Goal: Task Accomplishment & Management: Use online tool/utility

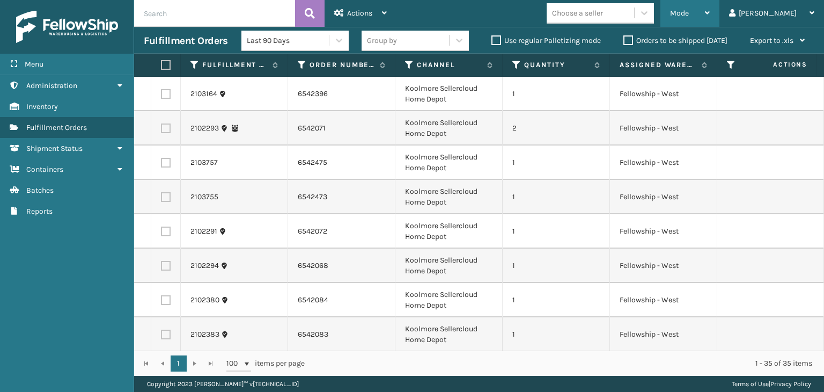
click at [710, 18] on div "Mode" at bounding box center [690, 13] width 40 height 27
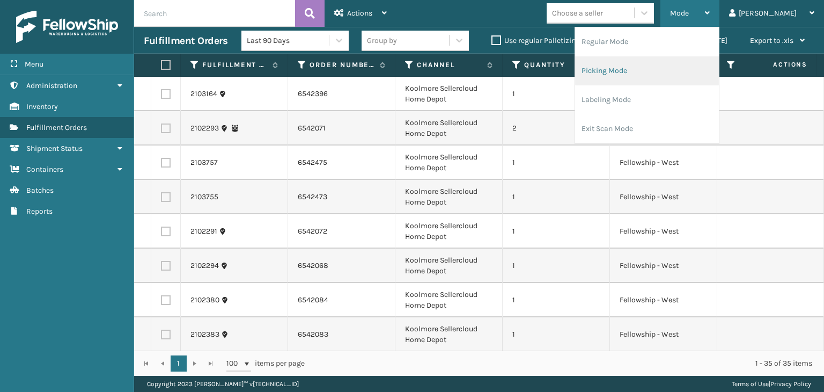
click at [713, 61] on li "Picking Mode" at bounding box center [647, 70] width 144 height 29
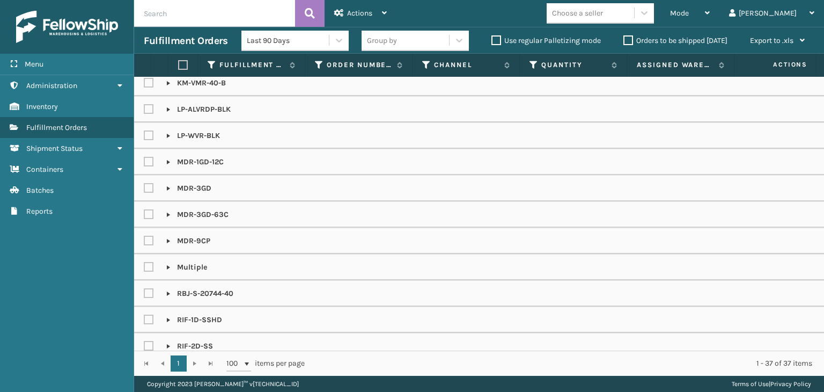
scroll to position [553, 0]
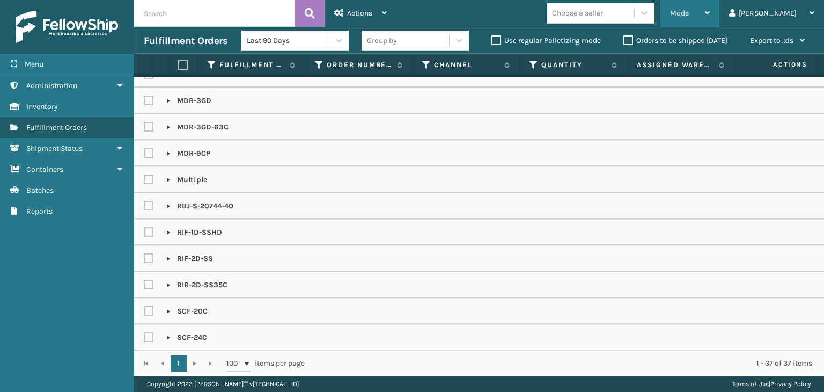
click at [710, 19] on div "Mode" at bounding box center [690, 13] width 40 height 27
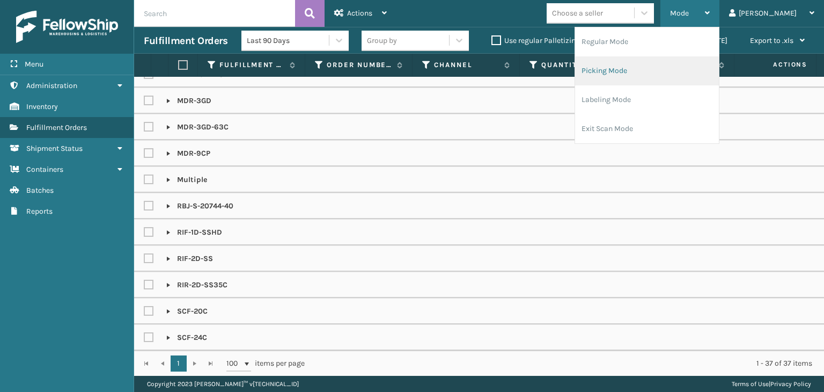
click at [699, 64] on li "Picking Mode" at bounding box center [647, 70] width 144 height 29
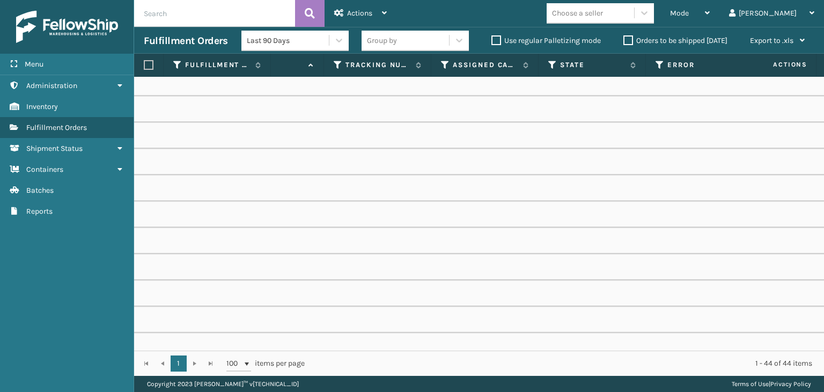
scroll to position [0, 625]
click at [445, 61] on icon at bounding box center [446, 65] width 9 height 10
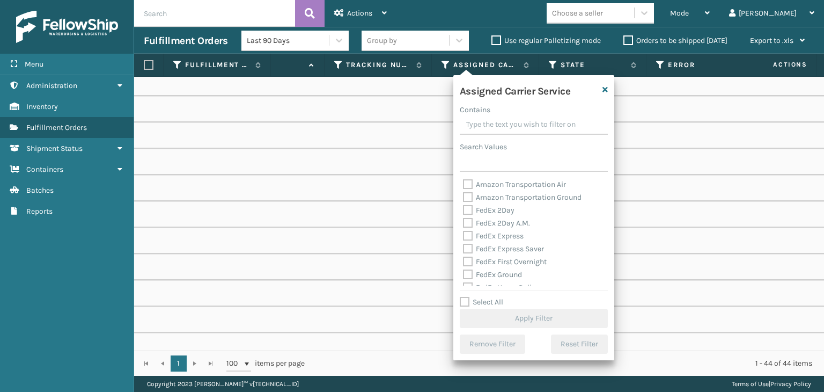
click at [498, 301] on label "Select All" at bounding box center [481, 301] width 43 height 9
click at [498, 297] on input "Select All" at bounding box center [540, 296] width 161 height 1
checkbox input "true"
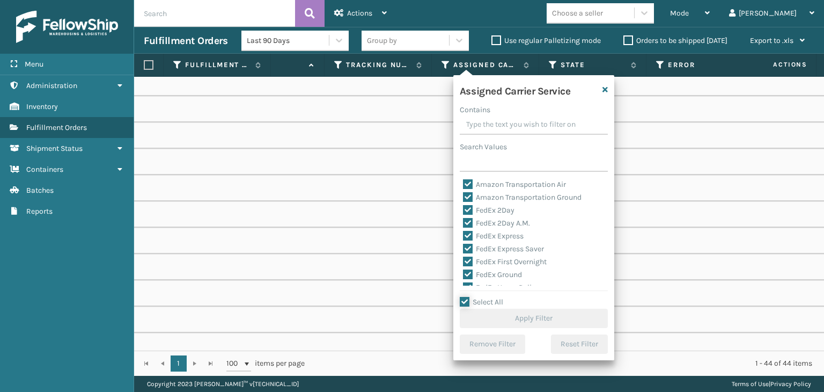
checkbox input "true"
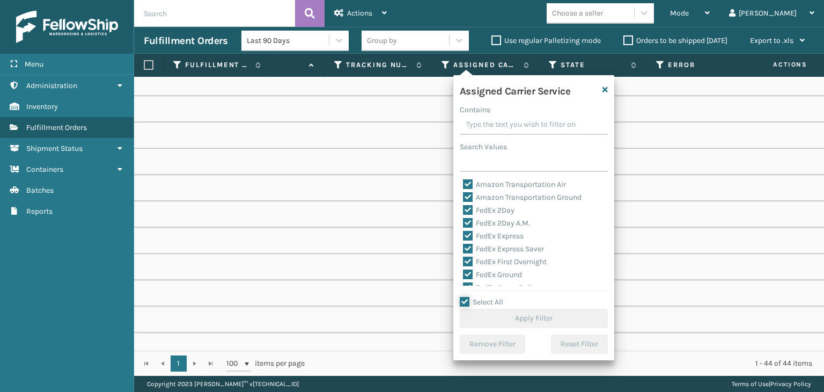
checkbox input "true"
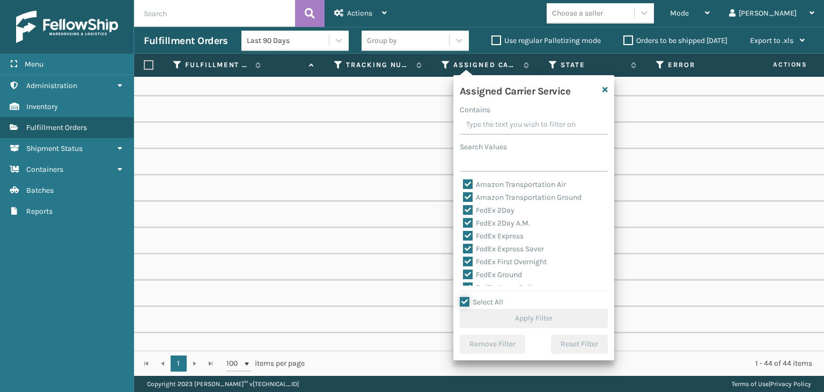
checkbox input "true"
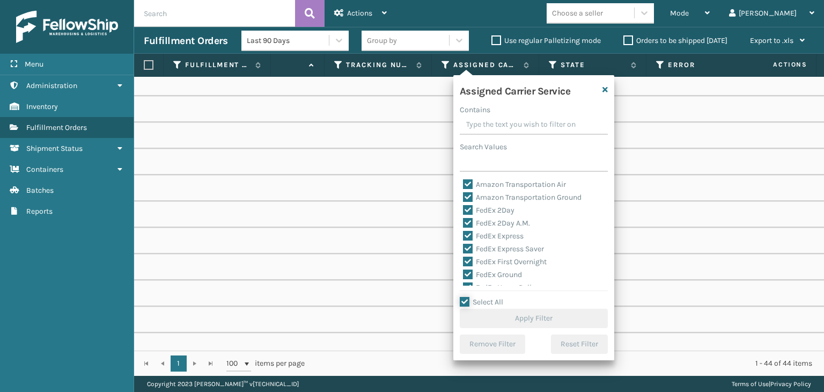
checkbox input "true"
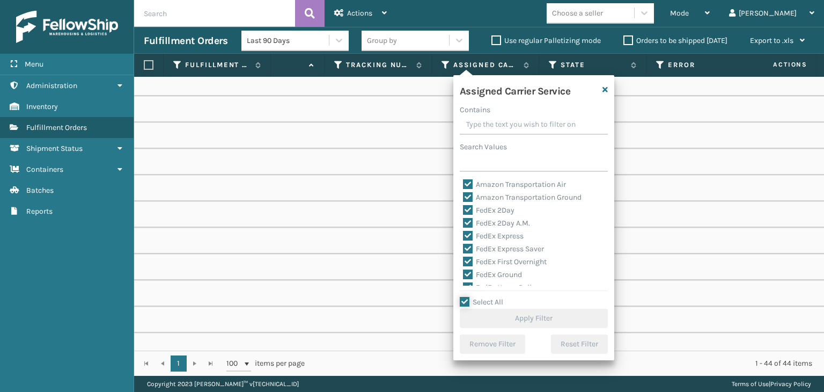
checkbox input "true"
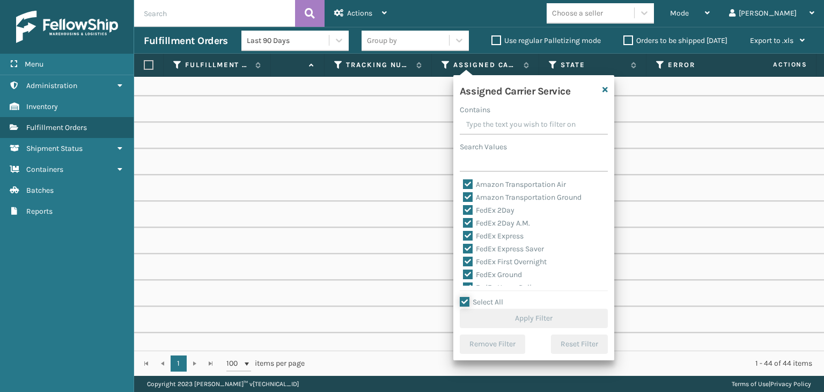
checkbox input "true"
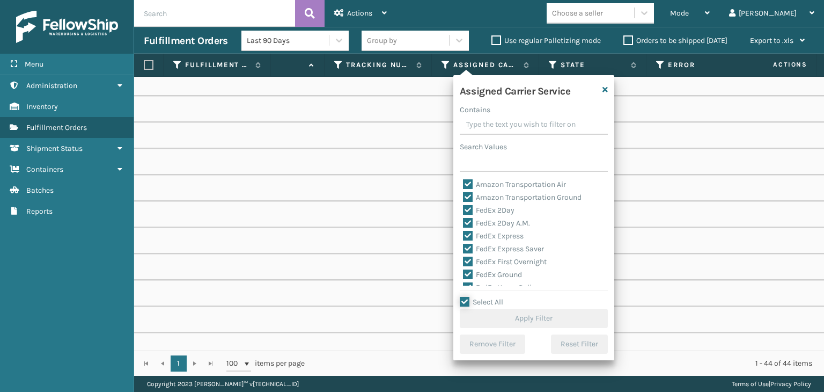
checkbox input "true"
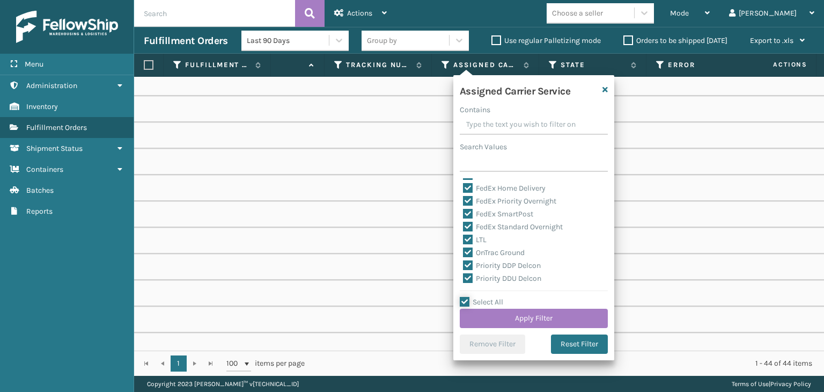
scroll to position [161, 0]
click at [478, 177] on div "Assigned Carrier Service Contains Search Values Amazon Transportation Air Amazo…" at bounding box center [533, 217] width 161 height 285
click at [481, 183] on div "LTL" at bounding box center [534, 178] width 142 height 13
click at [480, 179] on label "LTL" at bounding box center [475, 177] width 24 height 9
click at [464, 179] on input "LTL" at bounding box center [463, 175] width 1 height 7
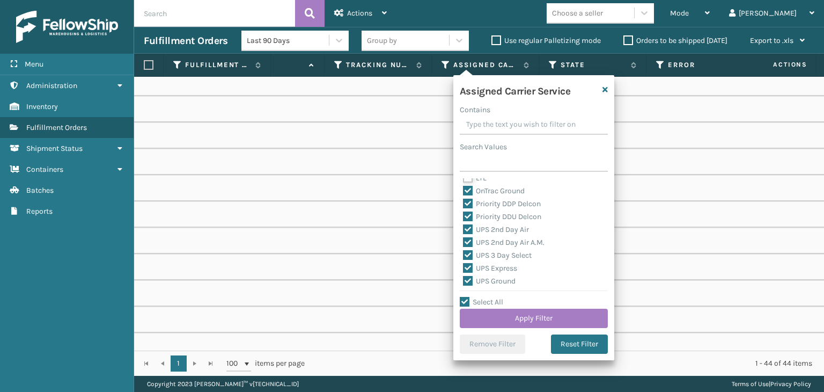
checkbox input "false"
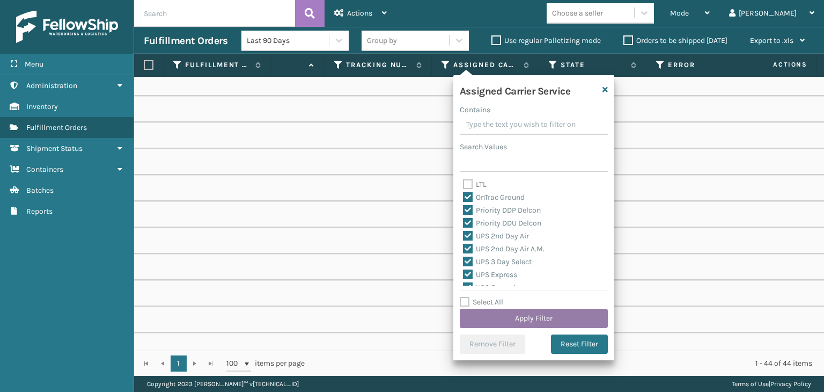
click at [546, 320] on button "Apply Filter" at bounding box center [534, 318] width 148 height 19
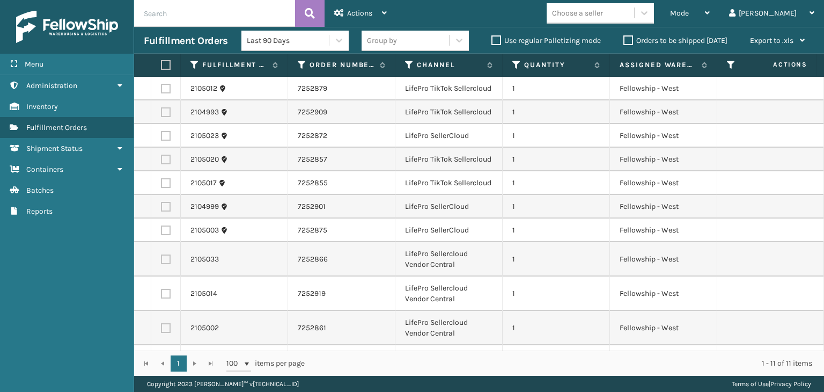
click at [395, 33] on div "Group by" at bounding box center [405, 41] width 87 height 18
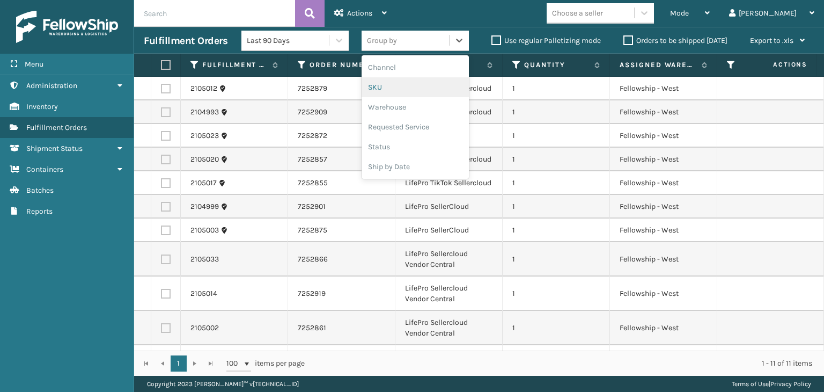
click at [393, 84] on div "SKU" at bounding box center [415, 87] width 107 height 20
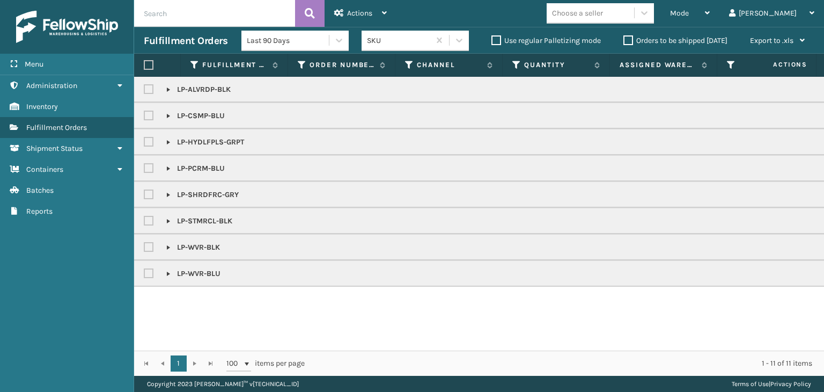
click at [665, 39] on label "Orders to be shipped [DATE]" at bounding box center [676, 40] width 104 height 9
click at [624, 39] on input "Orders to be shipped [DATE]" at bounding box center [624, 37] width 1 height 7
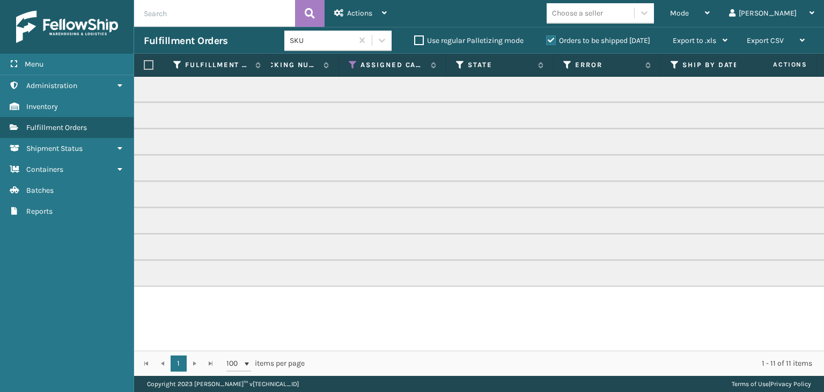
scroll to position [0, 708]
click at [342, 69] on icon at bounding box center [345, 65] width 9 height 10
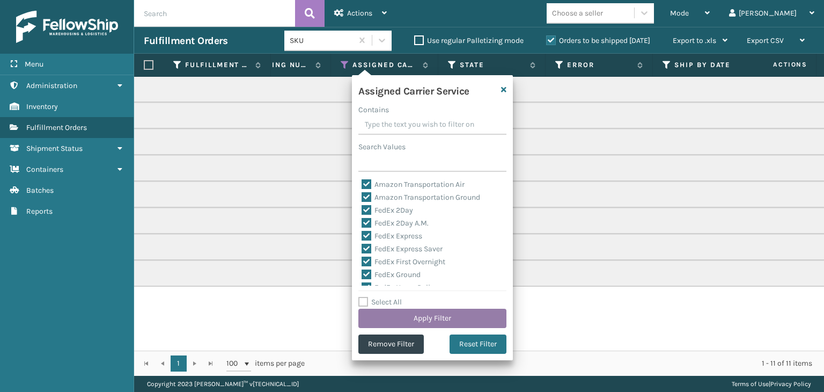
click at [384, 321] on button "Apply Filter" at bounding box center [432, 318] width 148 height 19
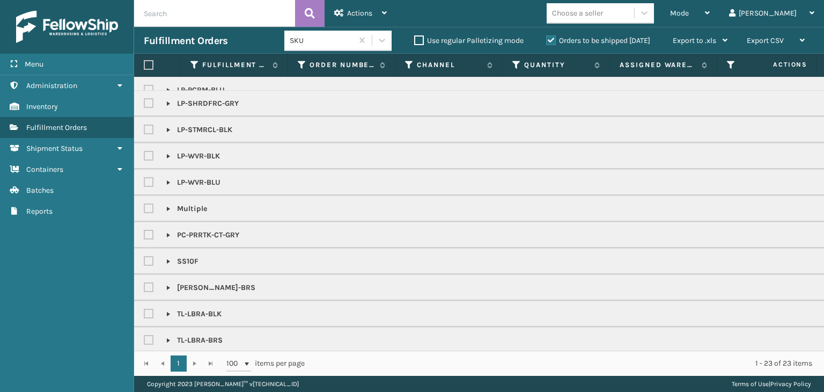
scroll to position [228, 0]
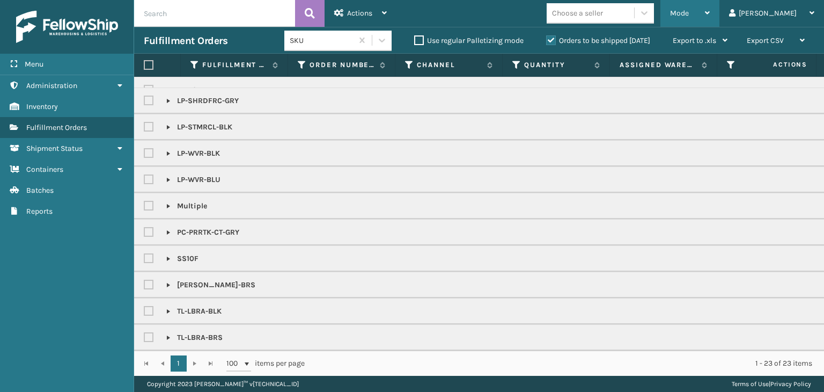
click at [689, 12] on span "Mode" at bounding box center [679, 13] width 19 height 9
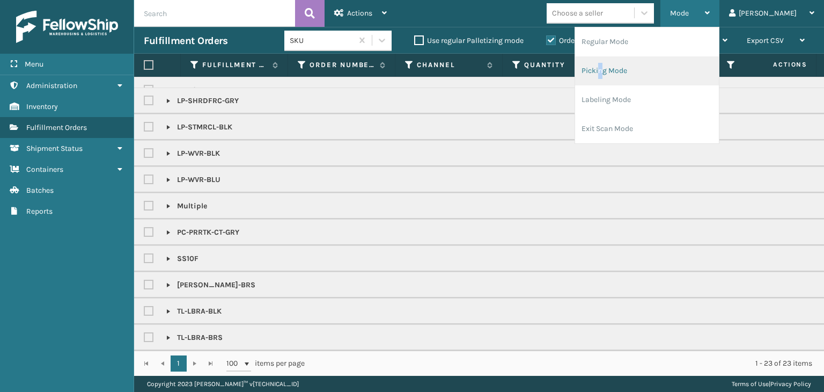
click at [640, 79] on li "Picking Mode" at bounding box center [647, 70] width 144 height 29
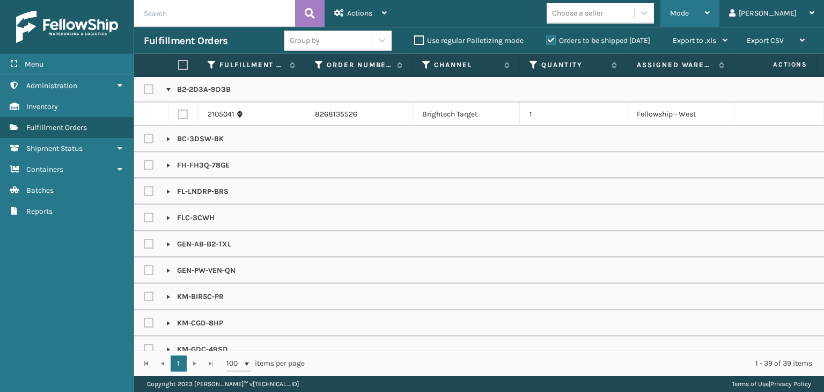
drag, startPoint x: 734, startPoint y: 5, endPoint x: 701, endPoint y: 37, distance: 45.9
click at [710, 5] on div "Mode" at bounding box center [690, 13] width 40 height 27
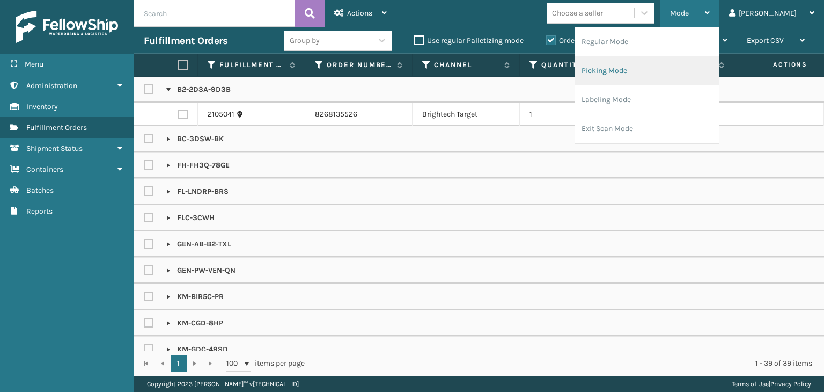
click at [683, 70] on li "Picking Mode" at bounding box center [647, 70] width 144 height 29
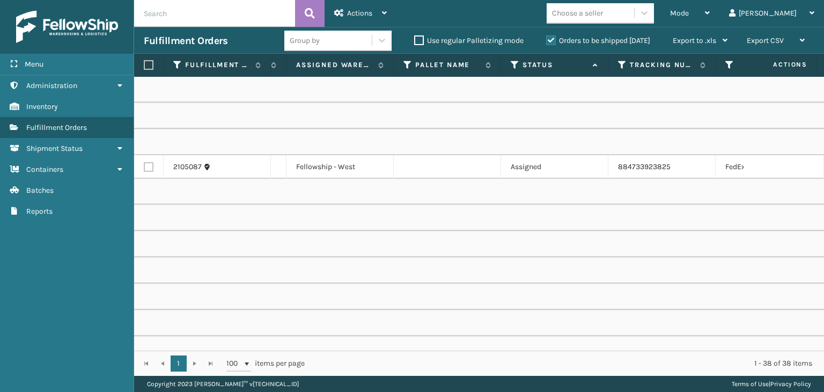
scroll to position [0, 370]
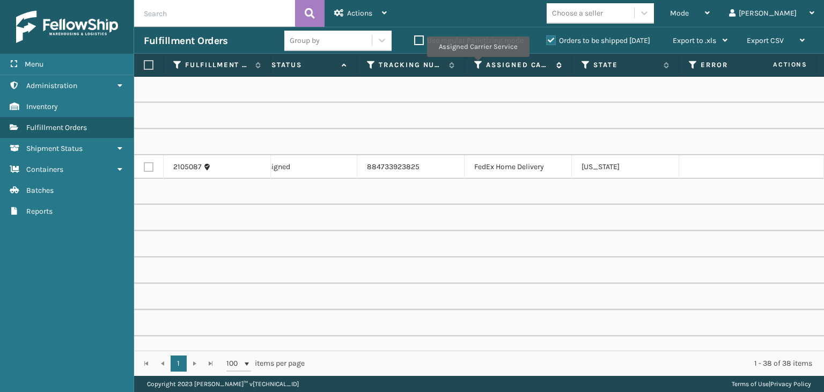
click at [478, 64] on icon at bounding box center [478, 65] width 9 height 10
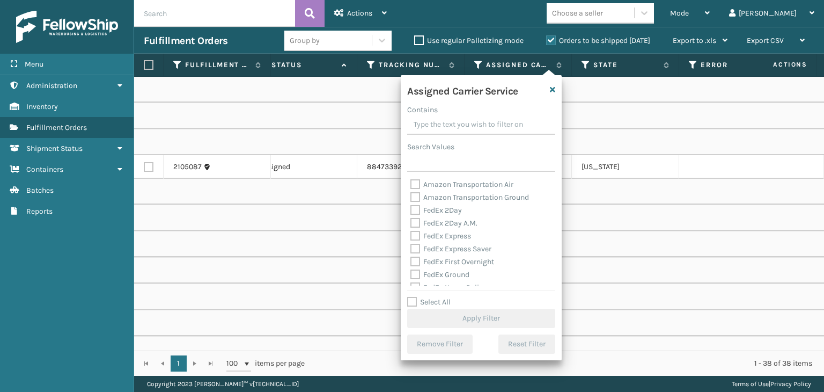
click at [441, 302] on label "Select All" at bounding box center [428, 301] width 43 height 9
click at [441, 297] on input "Select All" at bounding box center [487, 296] width 161 height 1
checkbox input "true"
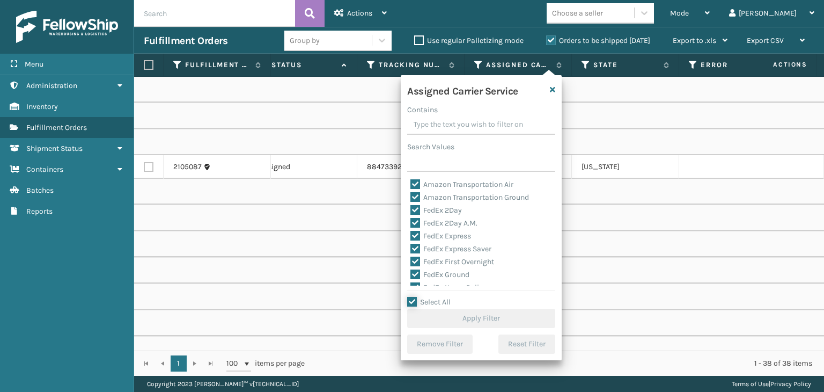
checkbox input "true"
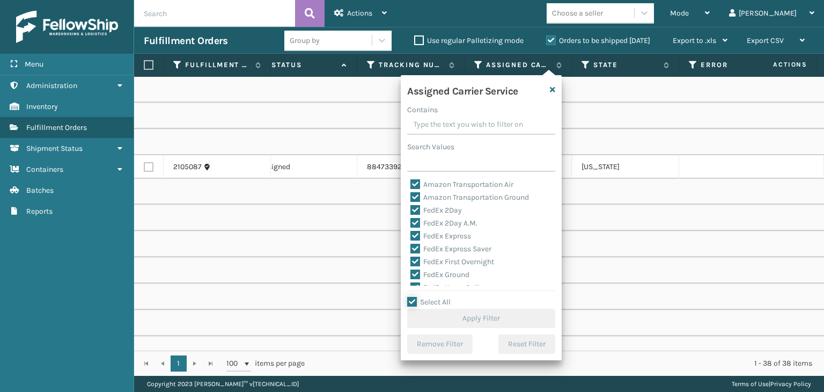
checkbox input "true"
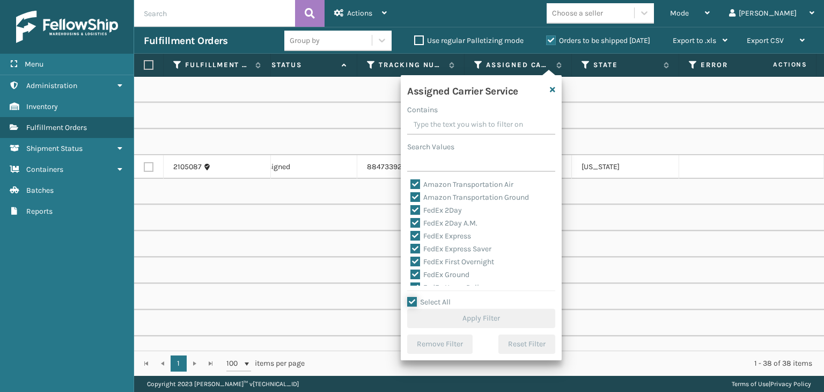
checkbox input "true"
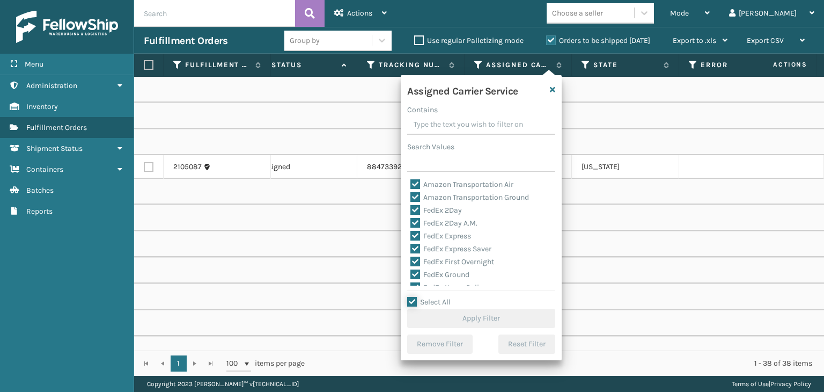
checkbox input "true"
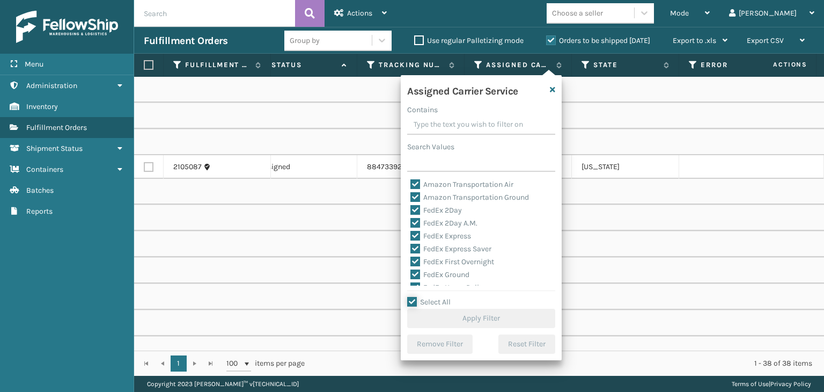
checkbox input "true"
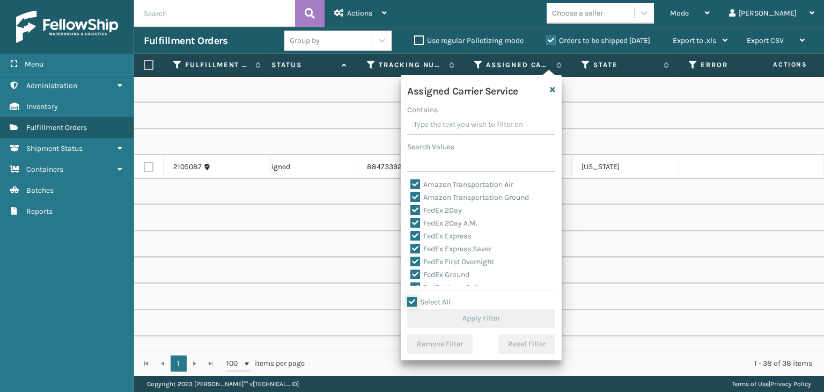
checkbox input "true"
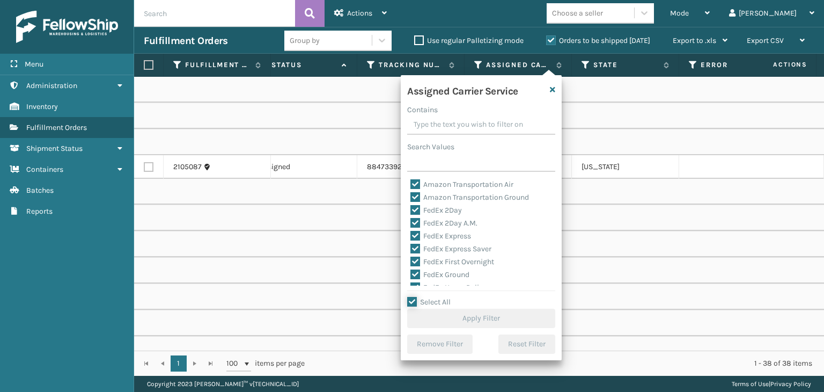
checkbox input "true"
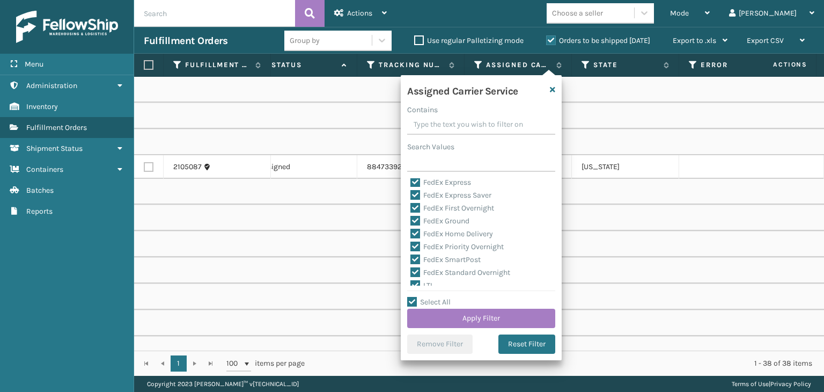
click at [432, 285] on div "Assigned Carrier Service Contains Search Values Amazon Transportation Air Amazo…" at bounding box center [481, 217] width 161 height 285
click at [425, 281] on label "LTL" at bounding box center [423, 285] width 24 height 9
click at [411, 281] on input "LTL" at bounding box center [411, 282] width 1 height 7
checkbox input "false"
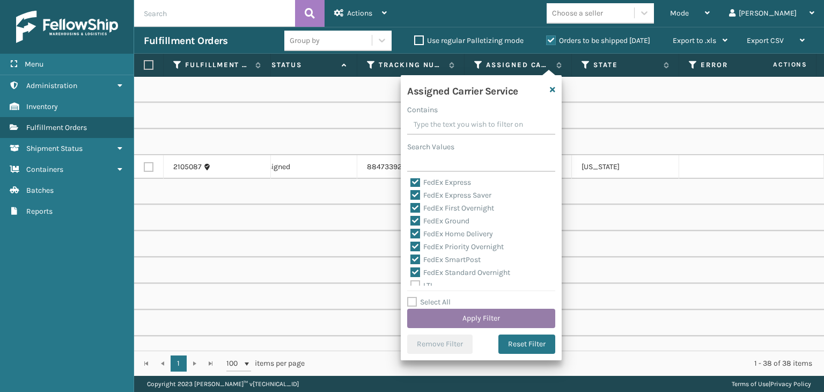
click at [456, 314] on button "Apply Filter" at bounding box center [481, 318] width 148 height 19
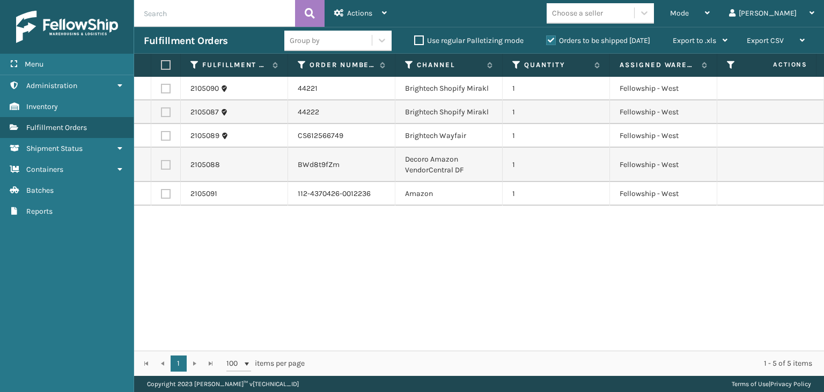
click at [357, 39] on div "Group by" at bounding box center [327, 41] width 87 height 18
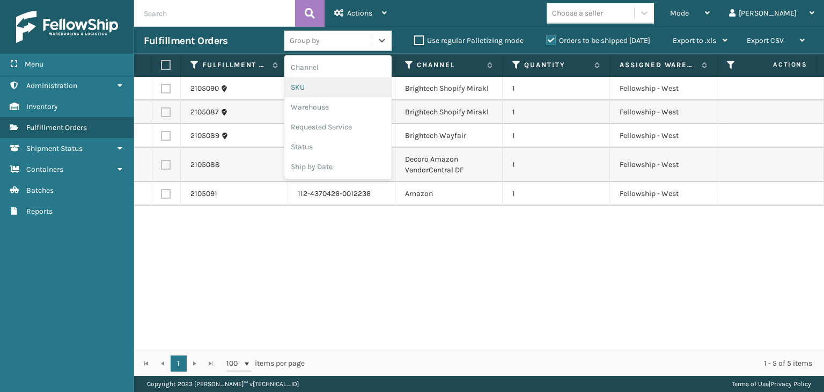
click at [335, 84] on div "SKU" at bounding box center [337, 87] width 107 height 20
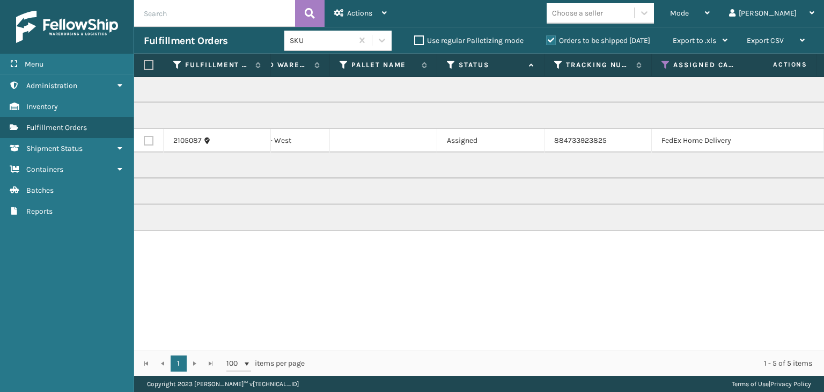
scroll to position [0, 411]
click at [636, 66] on th "Assigned Carrier Service" at bounding box center [681, 65] width 107 height 23
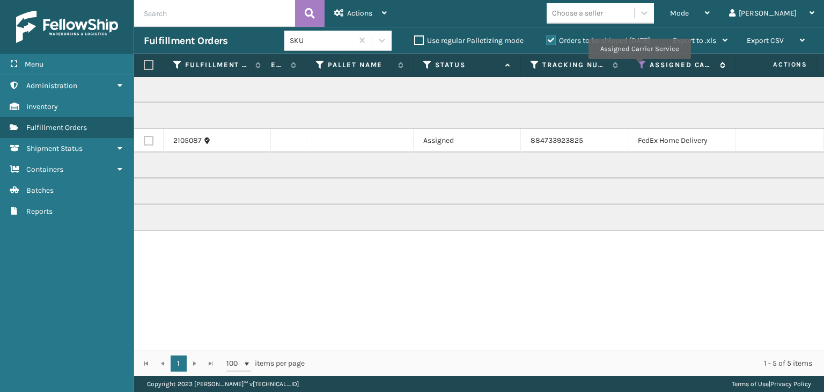
click at [639, 67] on icon at bounding box center [642, 65] width 9 height 10
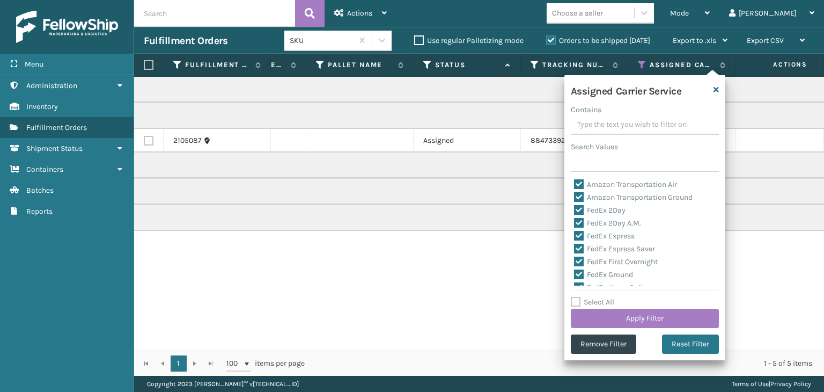
click at [610, 306] on div "Select All Apply Filter" at bounding box center [645, 312] width 148 height 32
click at [610, 309] on button "Apply Filter" at bounding box center [645, 318] width 148 height 19
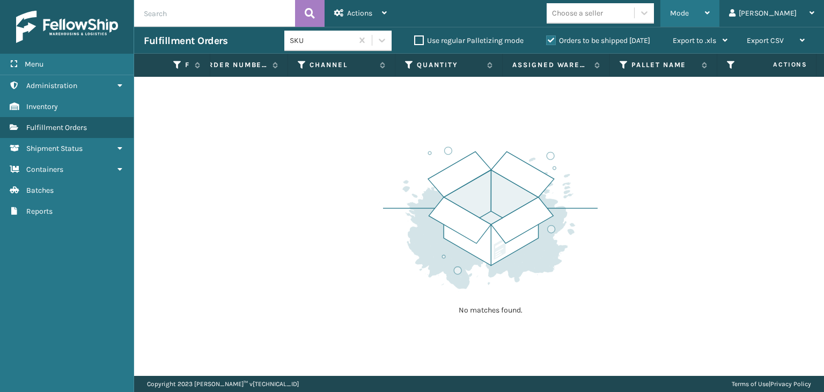
click at [689, 17] on span "Mode" at bounding box center [679, 13] width 19 height 9
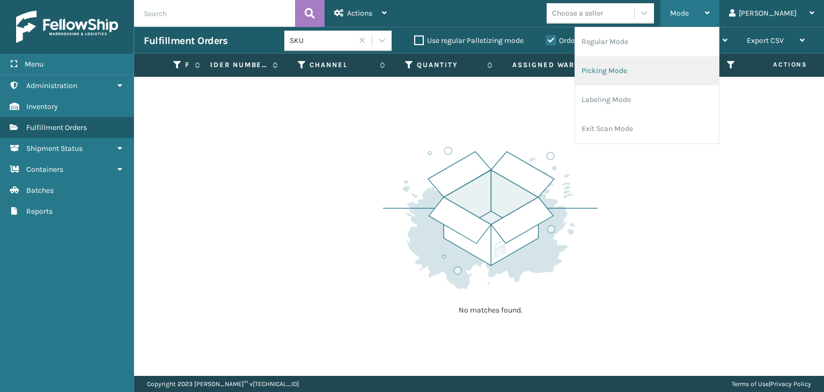
click at [690, 69] on li "Picking Mode" at bounding box center [647, 70] width 144 height 29
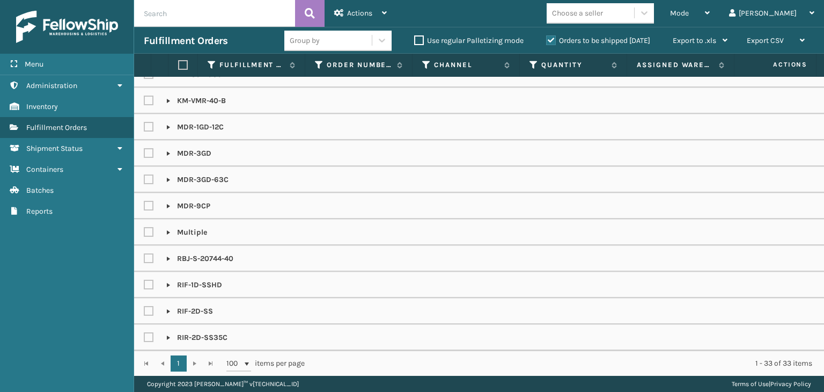
scroll to position [414, 0]
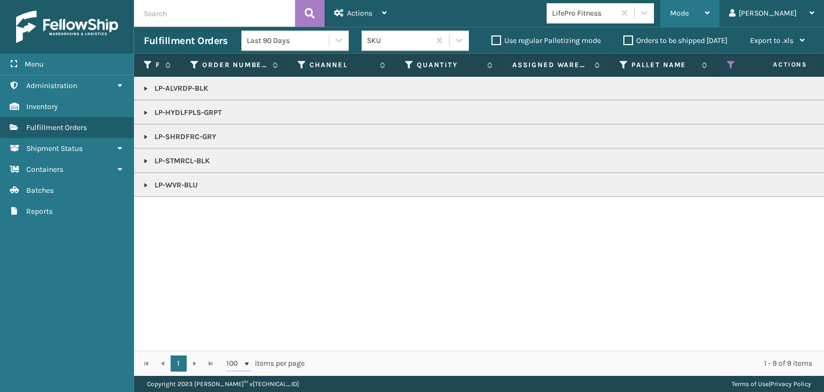
click at [708, 6] on div "Mode Regular Mode Picking Mode Labeling Mode Exit Scan Mode" at bounding box center [690, 13] width 59 height 27
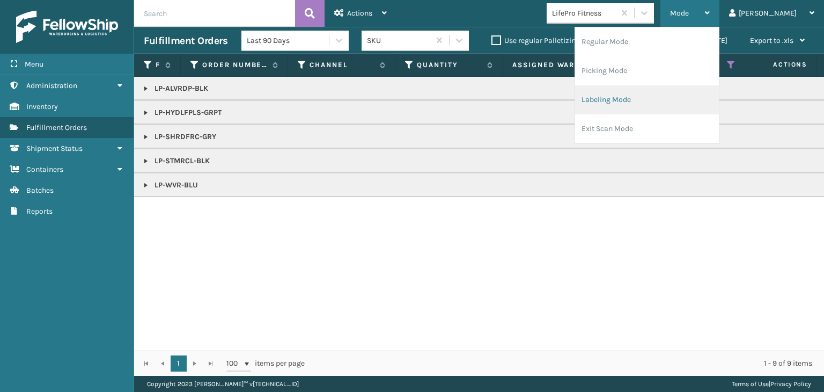
click at [677, 88] on li "Labeling Mode" at bounding box center [647, 99] width 144 height 29
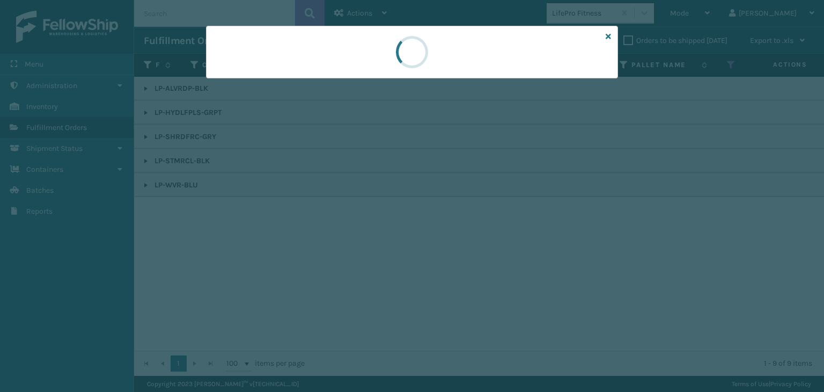
click at [270, 83] on div at bounding box center [412, 196] width 824 height 392
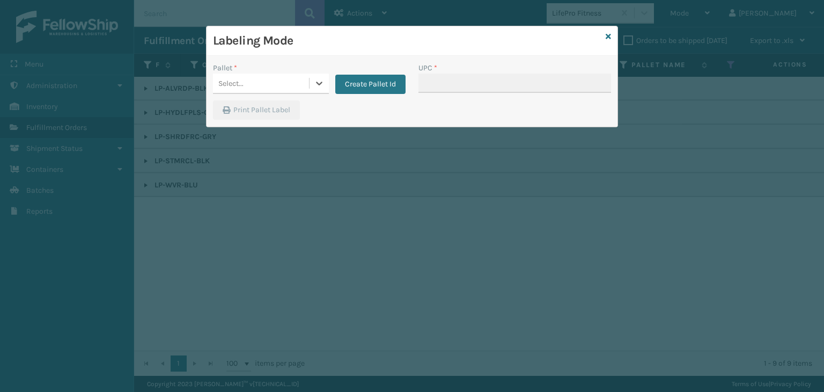
click at [269, 82] on div "Labeling Mode Pallet * 0 results available. Select is focused ,type to refine l…" at bounding box center [412, 196] width 824 height 392
click at [269, 82] on div "Select..." at bounding box center [261, 84] width 96 height 18
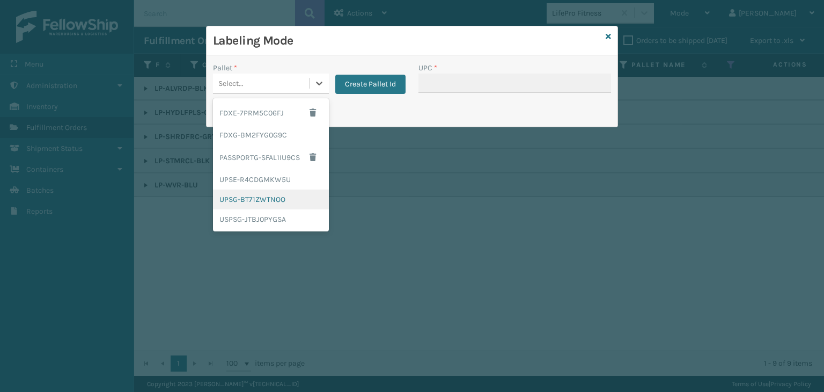
click at [292, 194] on div "UPSG-BT71ZWTNOO" at bounding box center [271, 199] width 116 height 20
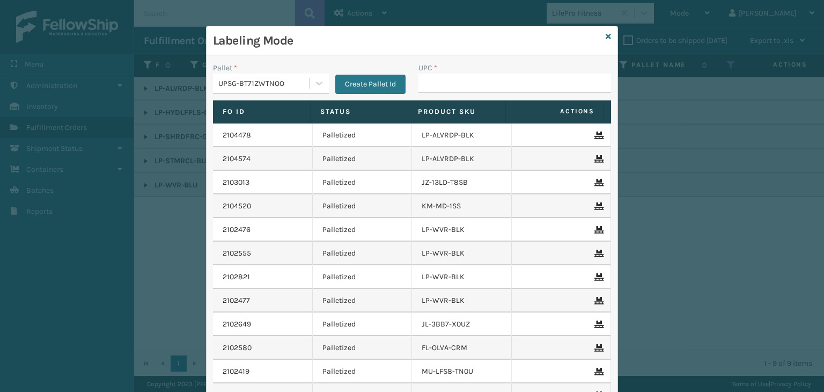
click at [445, 67] on div "UPC *" at bounding box center [515, 67] width 193 height 11
click at [448, 78] on input "UPC *" at bounding box center [515, 83] width 193 height 19
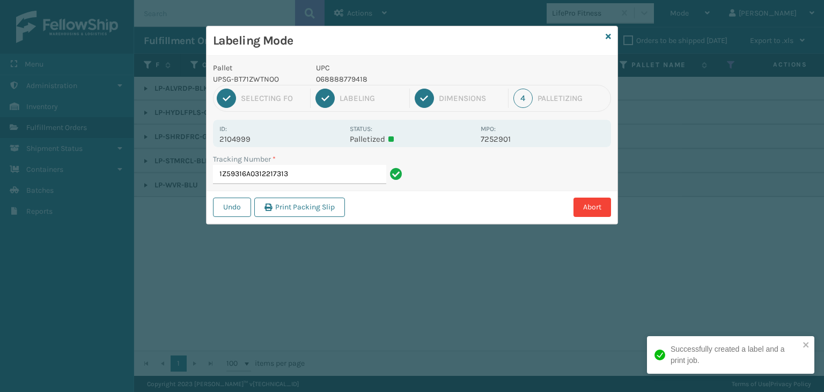
click at [351, 76] on p "068888779418" at bounding box center [395, 79] width 158 height 11
click at [352, 76] on p "068888779418" at bounding box center [395, 79] width 158 height 11
copy p "068888779418"
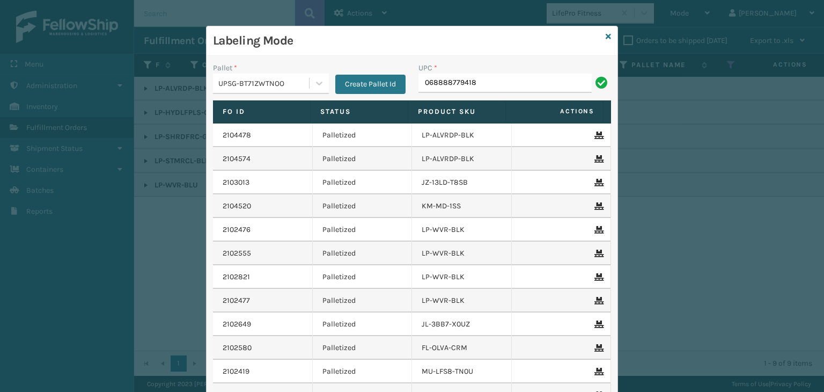
type input "068888779418"
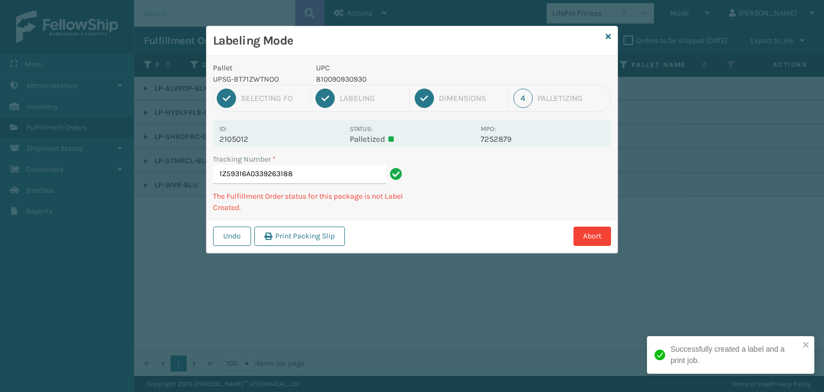
click at [339, 77] on p "810090930930" at bounding box center [395, 79] width 158 height 11
copy p "810090930930"
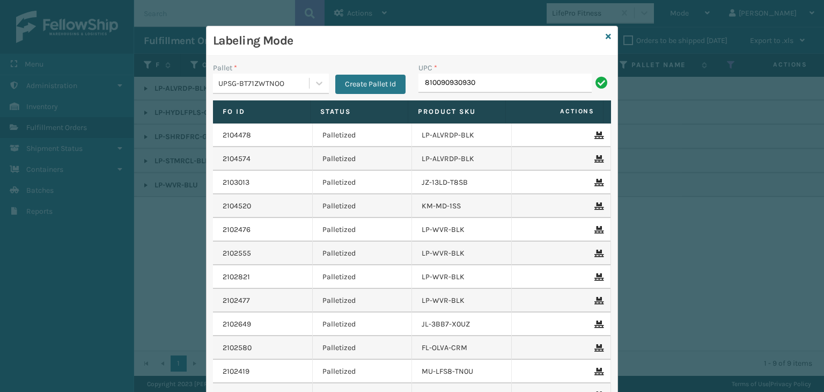
type input "810090930930"
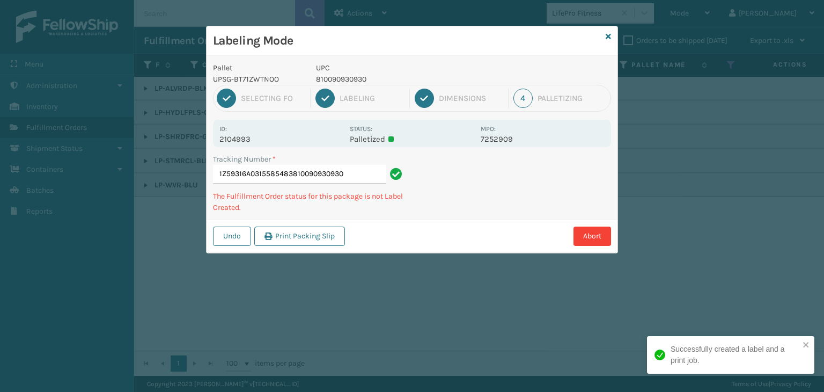
type input "1Z59316A0315585483810090930930810090930930"
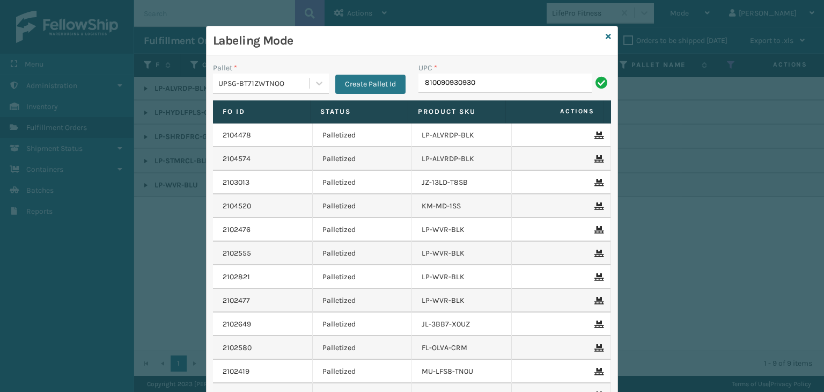
type input "810090930930"
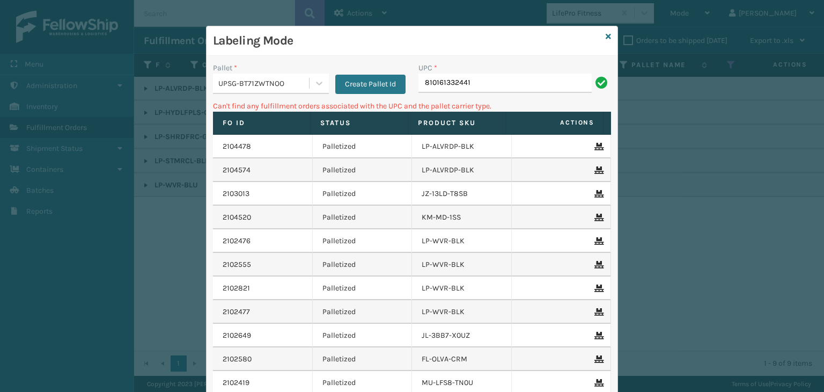
drag, startPoint x: 486, startPoint y: 83, endPoint x: 112, endPoint y: 114, distance: 375.3
click at [112, 114] on div "Labeling Mode Pallet * UPSG-BT71ZWTNOO Create Pallet Id UPC * 810161332441 Can'…" at bounding box center [412, 196] width 824 height 392
type input "LP-HYDLFPLS-GRPT"
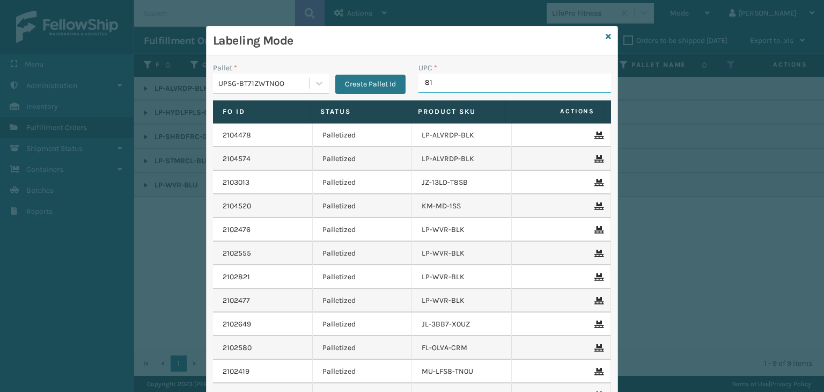
type input "810"
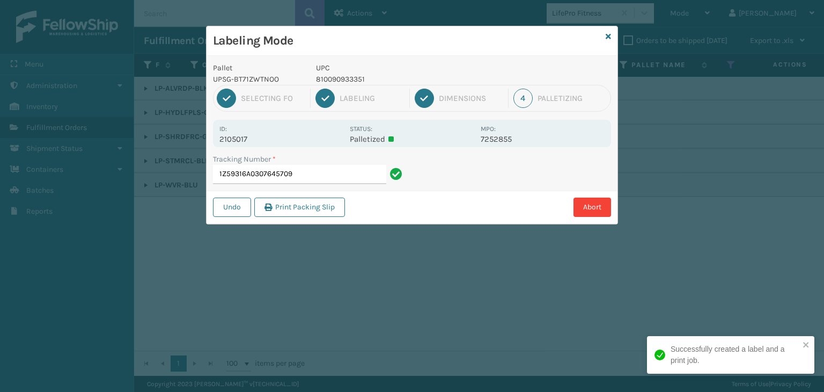
click at [317, 85] on div "1 Selecting FO 2 Labeling 3 Dimensions 4 Palletizing" at bounding box center [412, 98] width 398 height 27
click at [336, 76] on p "810090933351" at bounding box center [395, 79] width 158 height 11
click at [337, 76] on p "810090933351" at bounding box center [395, 79] width 158 height 11
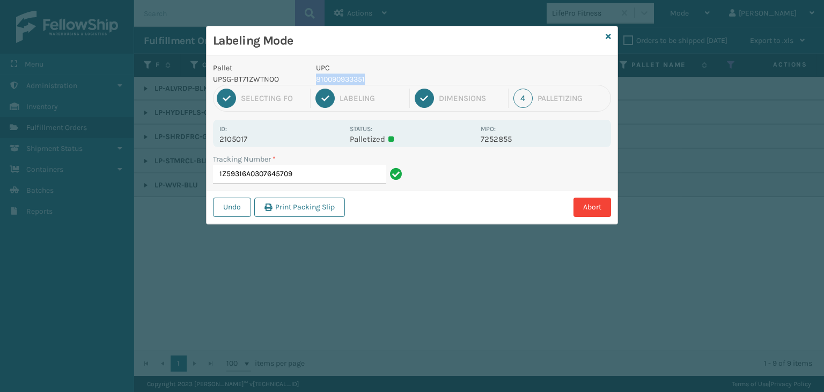
copy p "810090933351"
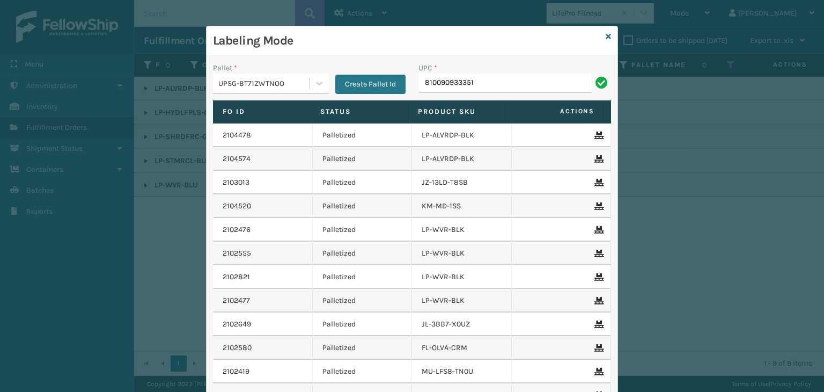
type input "810090933351"
click at [606, 36] on icon at bounding box center [608, 37] width 5 height 8
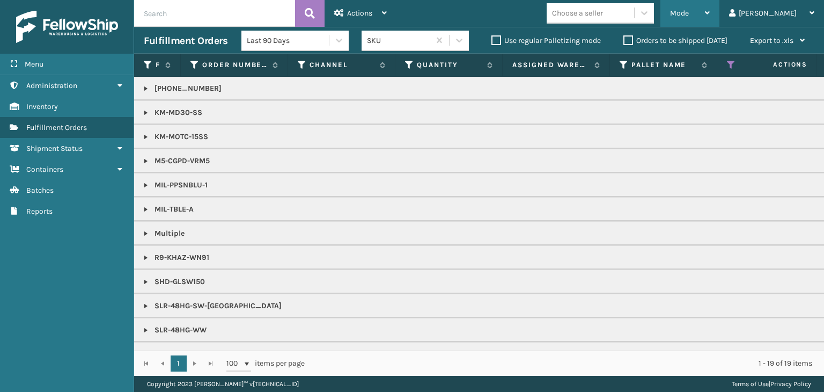
click at [710, 18] on div "Mode" at bounding box center [690, 13] width 40 height 27
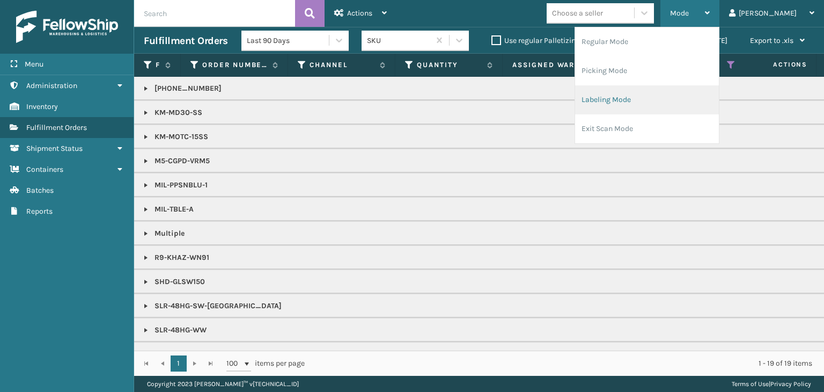
drag, startPoint x: 668, startPoint y: 93, endPoint x: 654, endPoint y: 91, distance: 14.1
click at [654, 91] on li "Labeling Mode" at bounding box center [647, 99] width 144 height 29
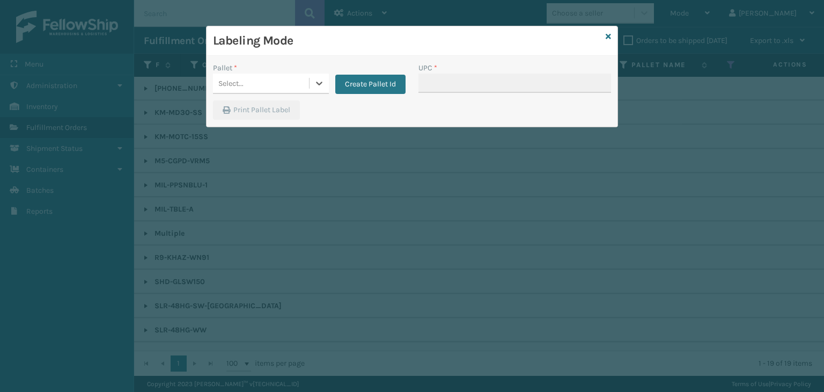
click at [296, 72] on div "Pallet * 0 results available. Select is focused ,type to refine list, press Dow…" at bounding box center [271, 78] width 116 height 32
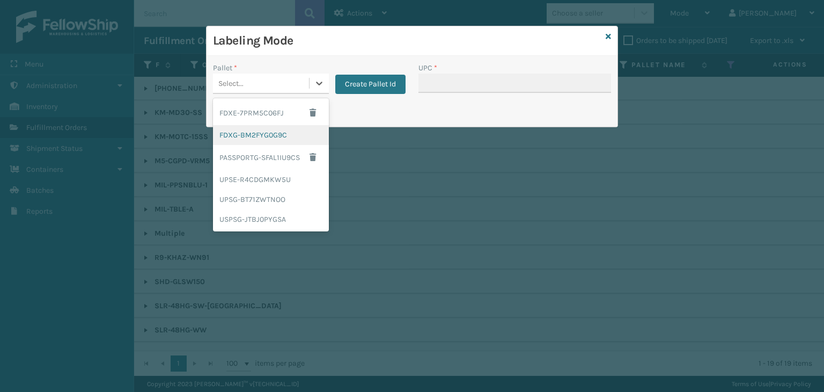
click at [275, 133] on div "FDXG-BM2FYG0G9C" at bounding box center [271, 135] width 116 height 20
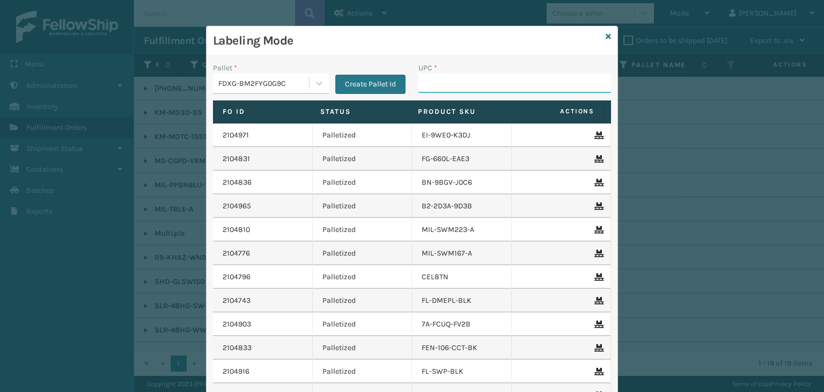
drag, startPoint x: 468, startPoint y: 82, endPoint x: 469, endPoint y: 76, distance: 5.5
click at [468, 82] on input "UPC *" at bounding box center [515, 83] width 193 height 19
type input "KM-MOTC-15SS"
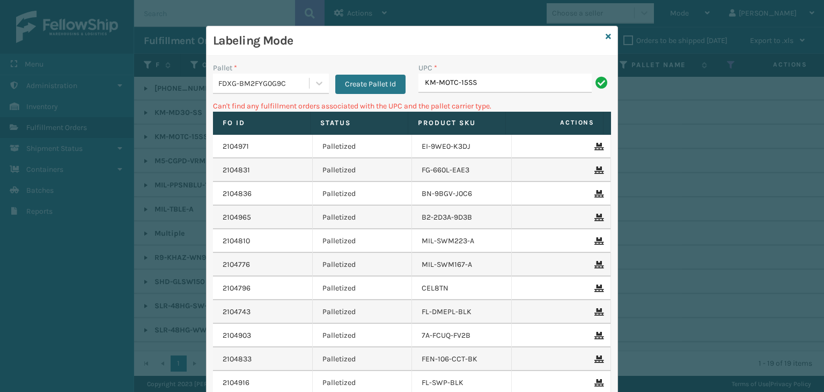
drag, startPoint x: 225, startPoint y: 81, endPoint x: 229, endPoint y: 96, distance: 15.5
click at [227, 80] on div "FDXG-BM2FYG0G9C" at bounding box center [264, 83] width 92 height 11
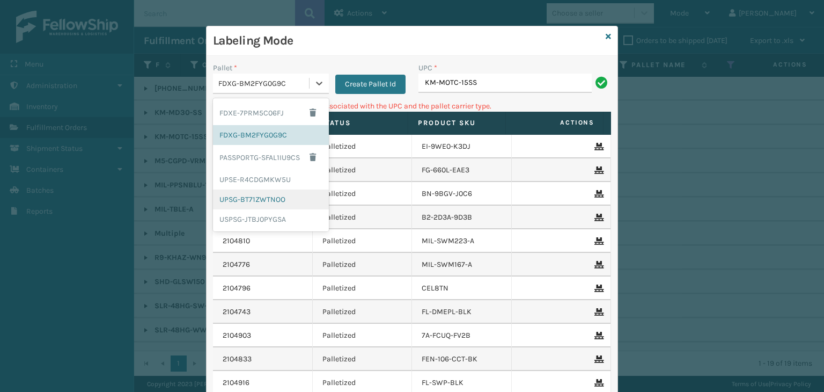
click at [236, 194] on div "UPSG-BT71ZWTNOO" at bounding box center [271, 199] width 116 height 20
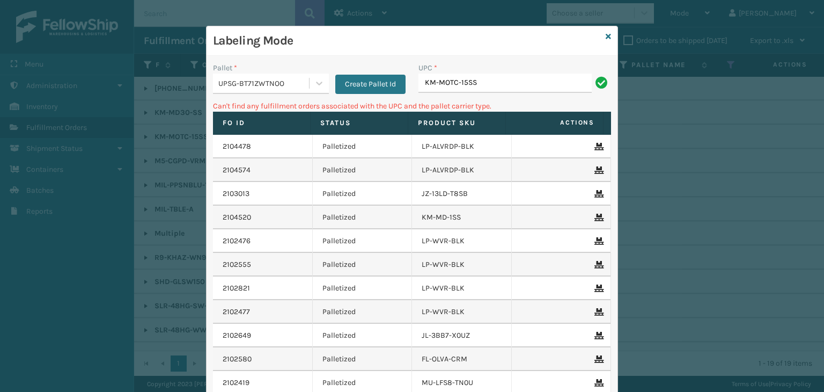
click at [523, 71] on div "UPC *" at bounding box center [515, 67] width 193 height 11
click at [507, 86] on input "KM-MOTC-15SS" at bounding box center [505, 83] width 173 height 19
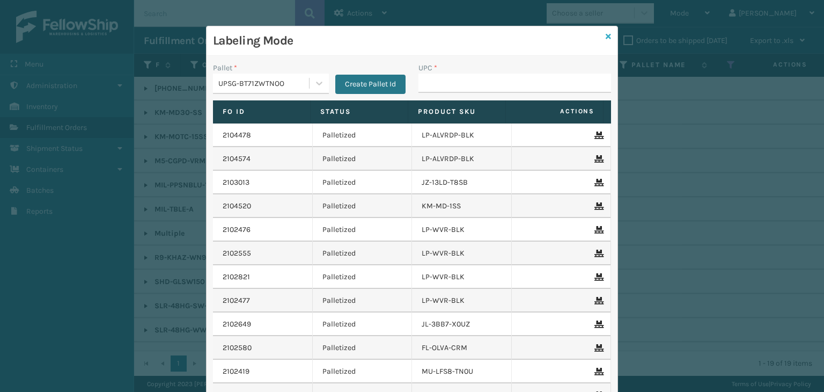
click at [606, 39] on icon at bounding box center [608, 37] width 5 height 8
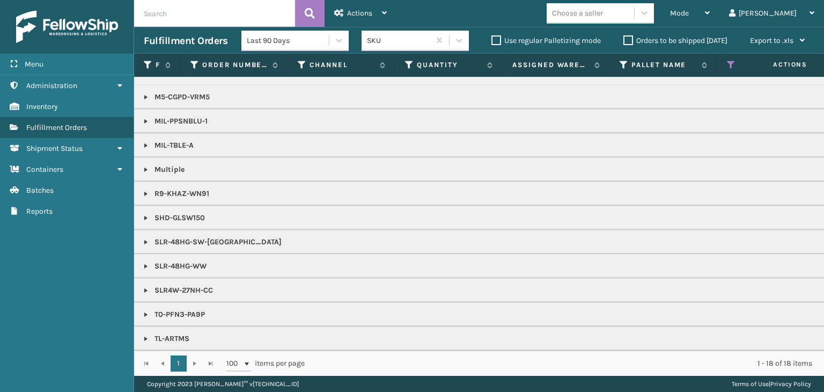
scroll to position [0, 0]
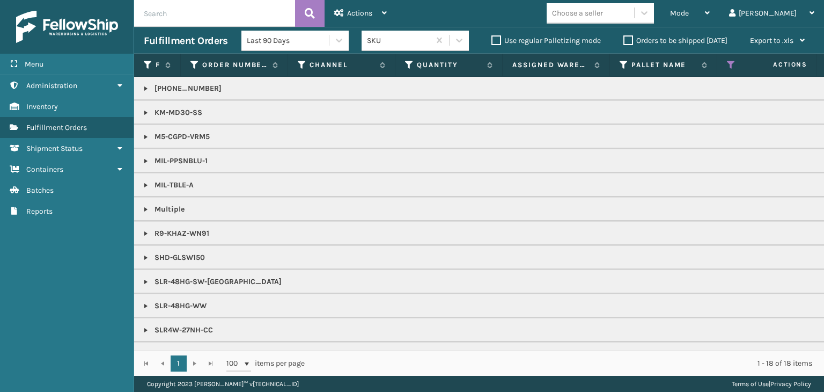
click at [161, 90] on p "[PHONE_NUMBER]" at bounding box center [827, 88] width 1366 height 11
copy p "[PHONE_NUMBER]"
click at [710, 20] on div "Mode" at bounding box center [690, 13] width 40 height 27
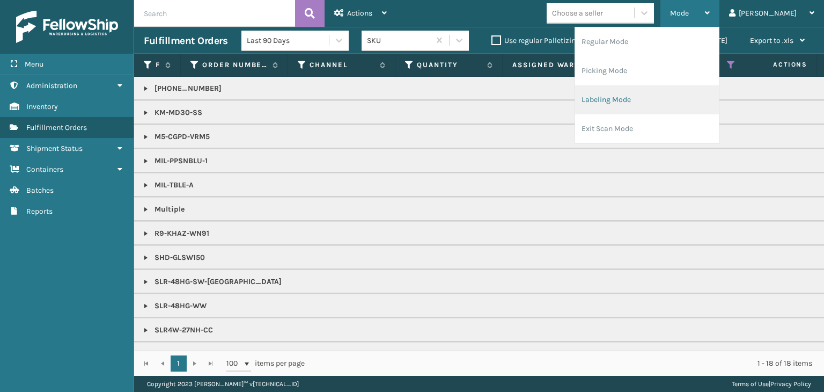
click at [698, 94] on li "Labeling Mode" at bounding box center [647, 99] width 144 height 29
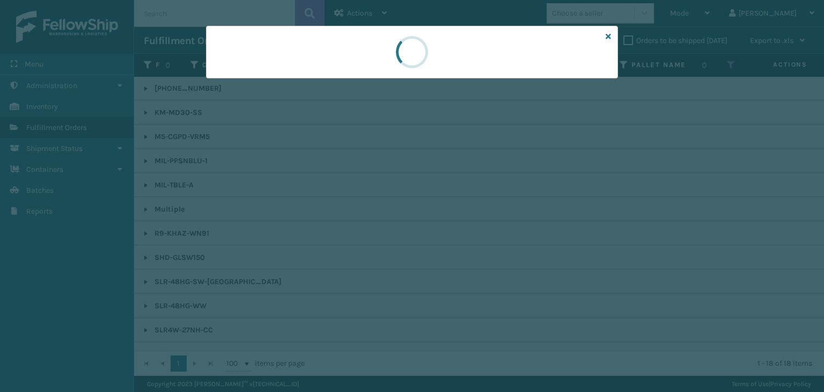
click at [262, 93] on div at bounding box center [412, 196] width 824 height 392
click at [258, 84] on div at bounding box center [412, 196] width 824 height 392
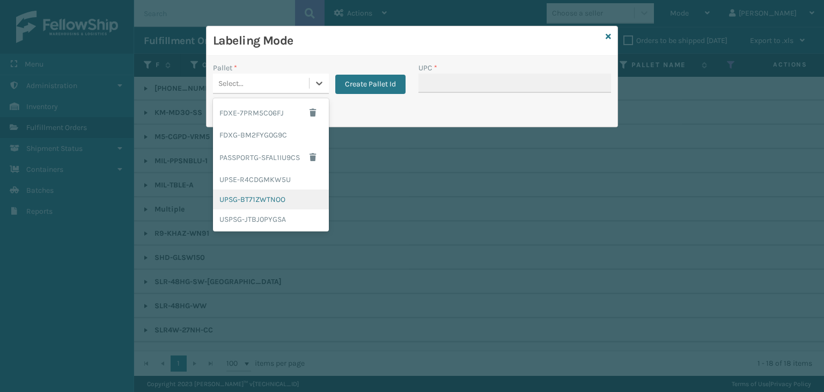
click at [247, 201] on div "UPSG-BT71ZWTNOO" at bounding box center [271, 199] width 116 height 20
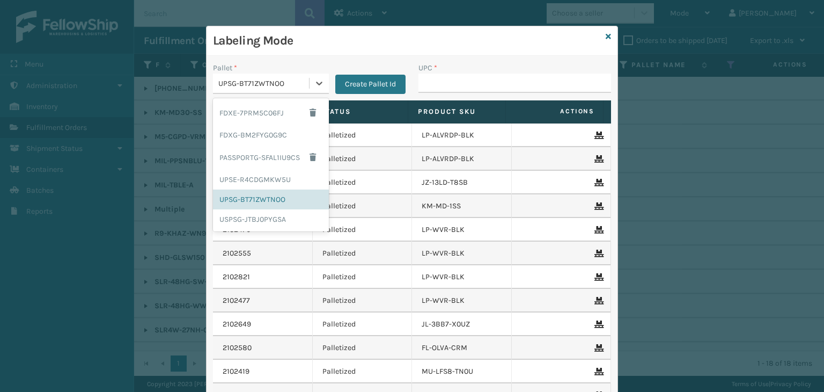
click at [263, 89] on div "UPSG-BT71ZWTNOO" at bounding box center [261, 84] width 96 height 18
click at [252, 136] on div "FDXG-BM2FYG0G9C" at bounding box center [271, 135] width 116 height 20
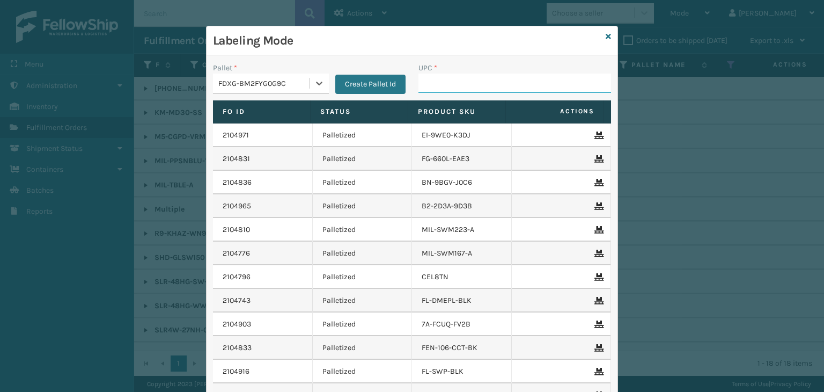
click at [443, 85] on input "UPC *" at bounding box center [515, 83] width 193 height 19
type input "854403007"
type input "850040667301"
type input "850012486"
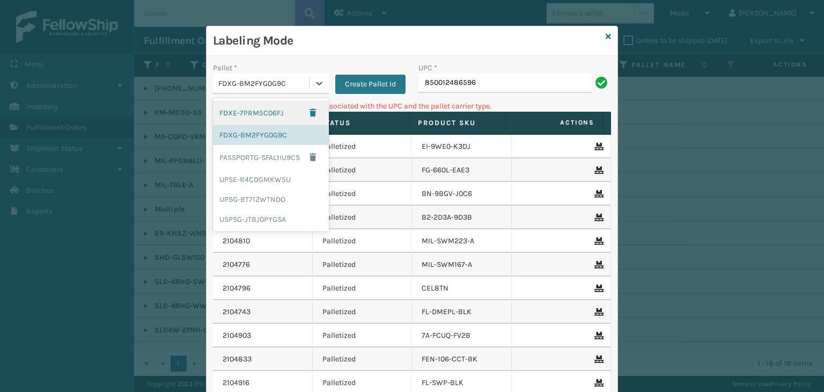
click at [246, 81] on div "FDXG-BM2FYG0G9C" at bounding box center [264, 83] width 92 height 11
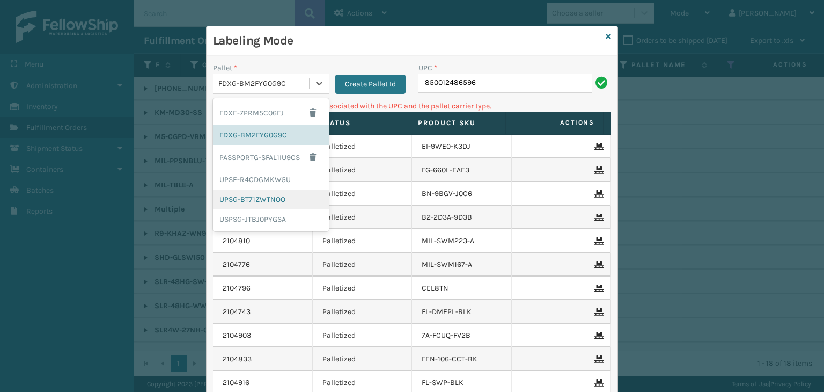
click at [267, 200] on div "UPSG-BT71ZWTNOO" at bounding box center [271, 199] width 116 height 20
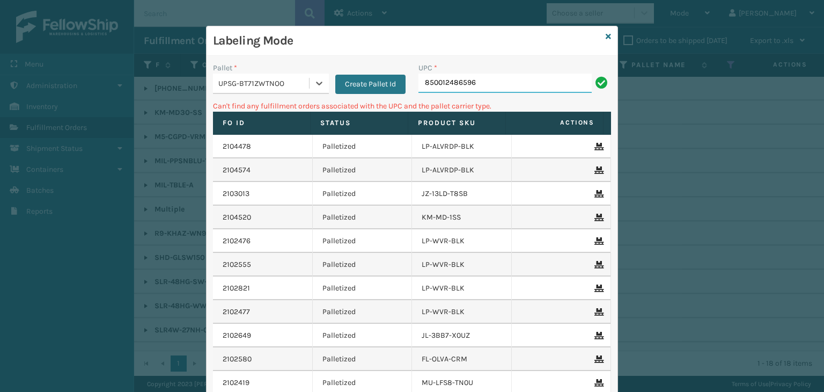
click at [481, 88] on input "850012486596" at bounding box center [505, 83] width 173 height 19
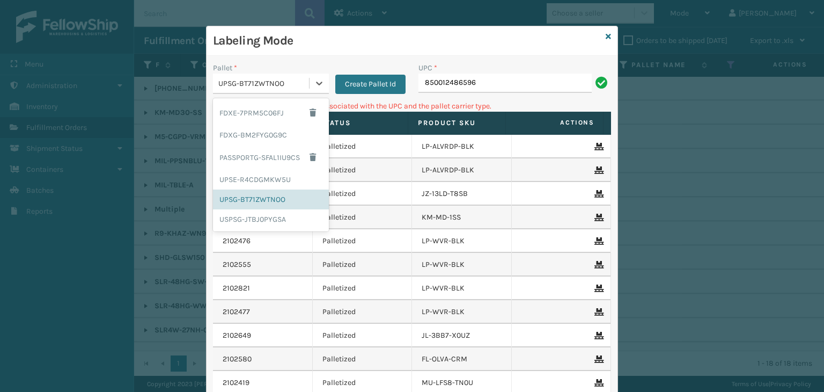
click at [238, 80] on div "UPSG-BT71ZWTNOO" at bounding box center [264, 83] width 92 height 11
drag, startPoint x: 279, startPoint y: 137, endPoint x: 421, endPoint y: 91, distance: 149.7
click at [280, 137] on div "FDXG-BM2FYG0G9C" at bounding box center [271, 135] width 116 height 20
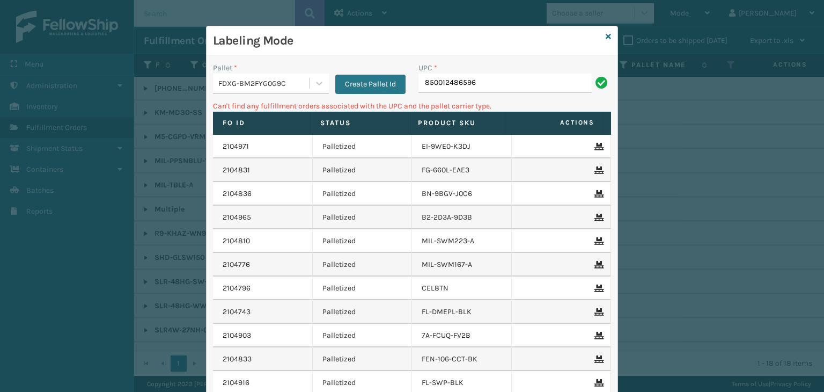
drag, startPoint x: 485, startPoint y: 93, endPoint x: 481, endPoint y: 83, distance: 10.4
click at [481, 84] on div "UPC * 850012486596" at bounding box center [515, 81] width 206 height 38
drag, startPoint x: 481, startPoint y: 83, endPoint x: 228, endPoint y: 107, distance: 254.4
click at [229, 109] on div "Pallet * FDXG-BM2FYG0G9C Create Pallet Id UPC * 850012486596 Can't find any ful…" at bounding box center [412, 265] width 411 height 418
type input "85001"
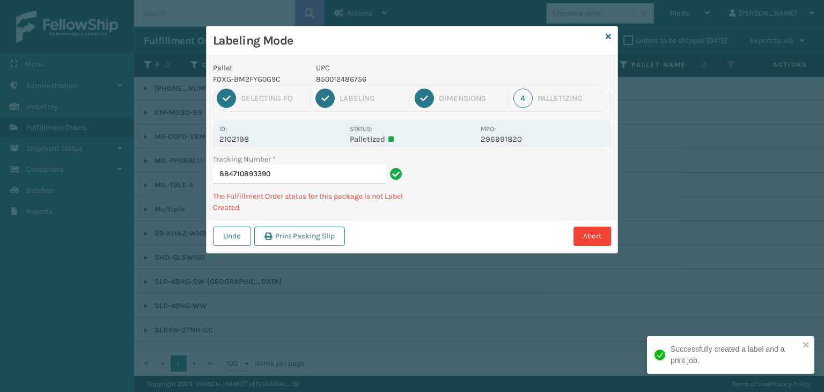
click at [354, 79] on p "850012486756" at bounding box center [395, 79] width 158 height 11
copy p "850012486756"
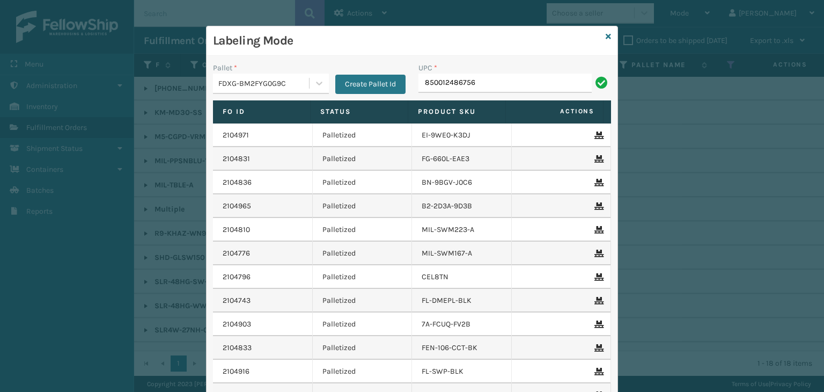
type input "850012486756"
type input "85001248675"
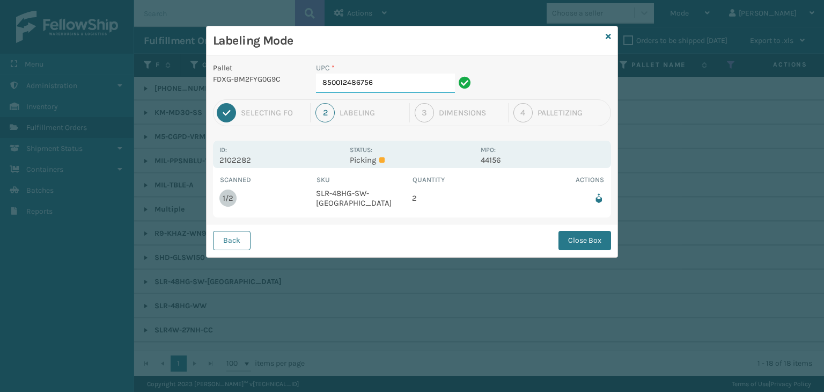
click at [424, 84] on input "850012486756" at bounding box center [385, 83] width 139 height 19
click at [568, 239] on button "Close Box" at bounding box center [585, 240] width 53 height 19
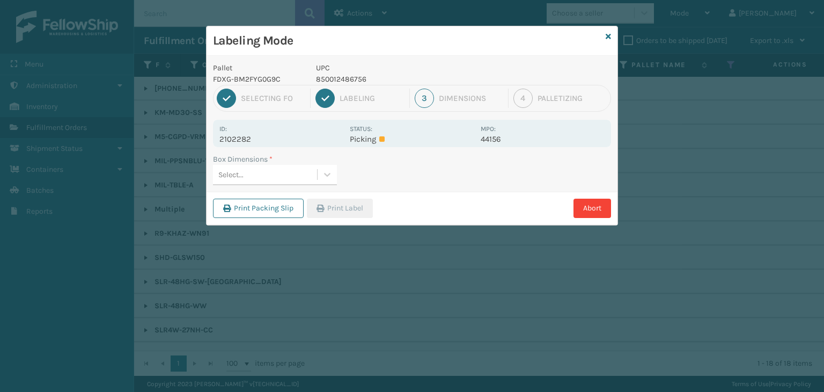
click at [296, 171] on div "Select..." at bounding box center [265, 175] width 104 height 18
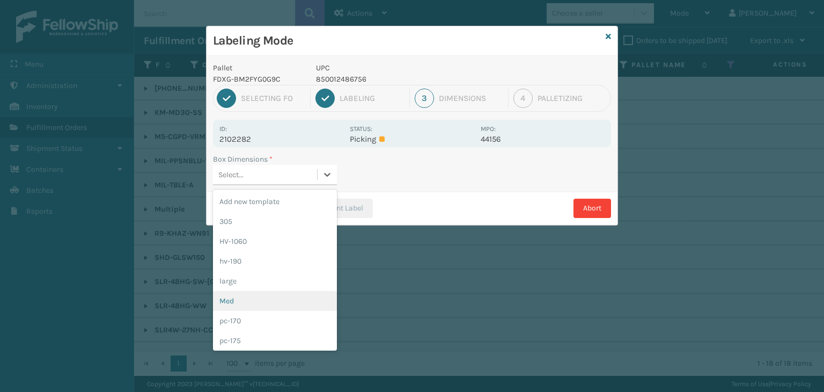
click at [262, 301] on div "Med" at bounding box center [275, 301] width 124 height 20
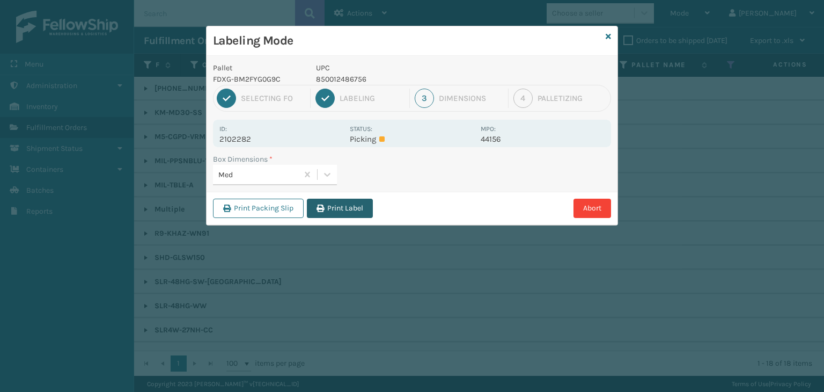
click at [361, 199] on button "Print Label" at bounding box center [340, 208] width 66 height 19
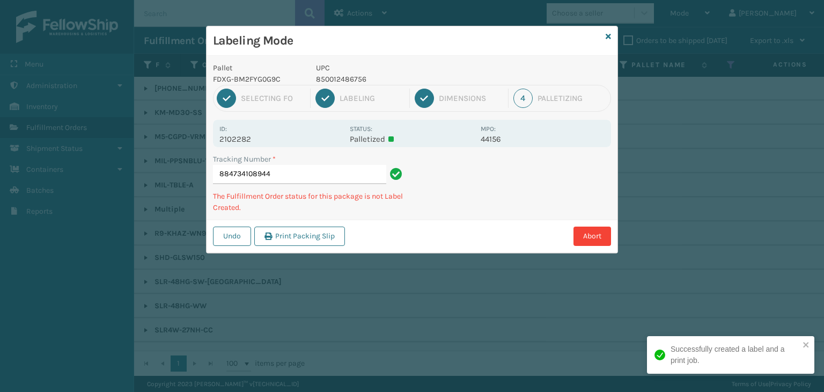
click at [231, 136] on p "2102282" at bounding box center [281, 139] width 124 height 10
copy p "2102282"
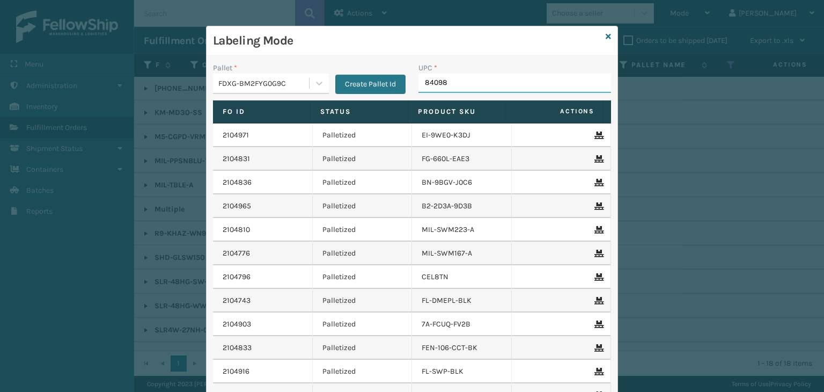
type input "840985"
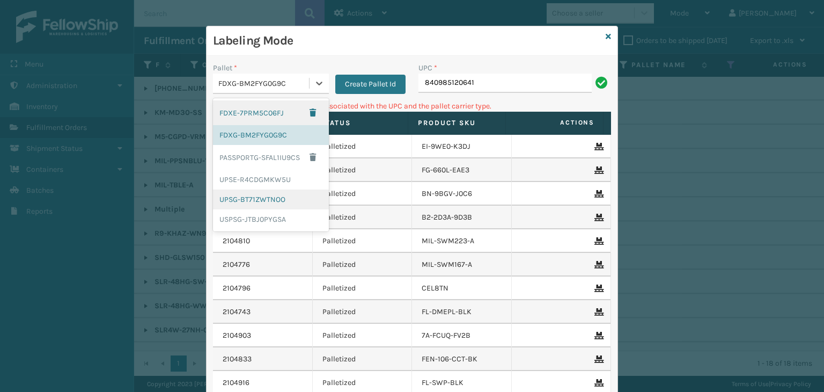
drag, startPoint x: 303, startPoint y: 80, endPoint x: 276, endPoint y: 199, distance: 122.0
click at [303, 84] on div "FDXG-BM2FYG0G9C" at bounding box center [264, 83] width 92 height 11
click at [275, 197] on div "UPSG-BT71ZWTNOO" at bounding box center [271, 199] width 116 height 20
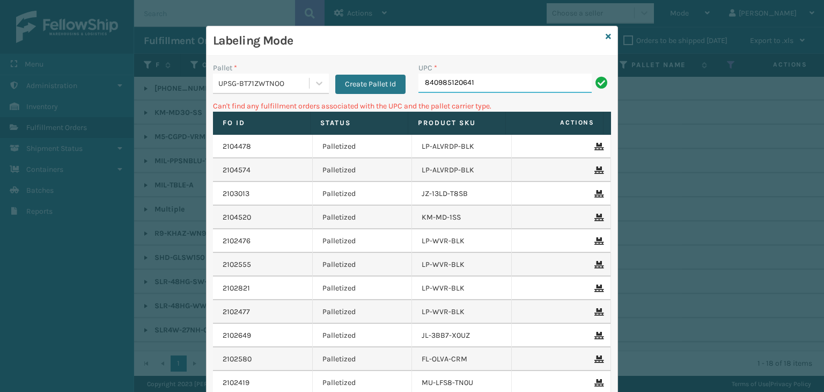
click at [519, 88] on input "840985120641" at bounding box center [505, 83] width 173 height 19
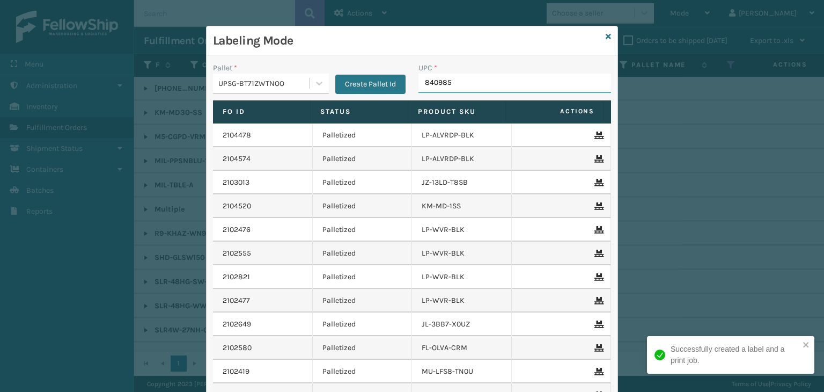
type input "8409851"
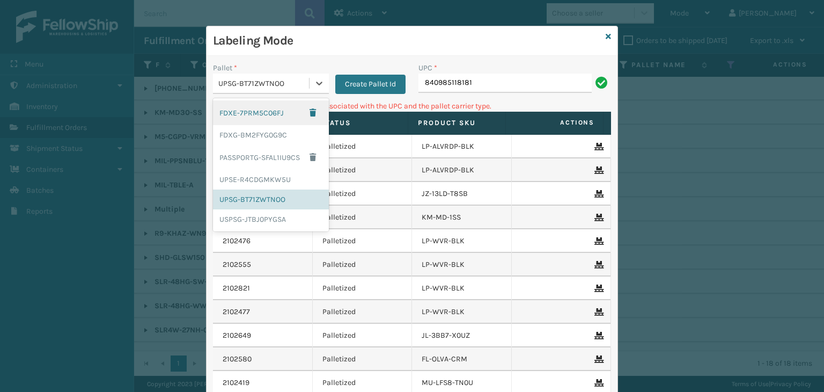
click at [266, 83] on div "UPSG-BT71ZWTNOO" at bounding box center [264, 83] width 92 height 11
click at [279, 129] on div "FDXG-BM2FYG0G9C" at bounding box center [271, 135] width 116 height 20
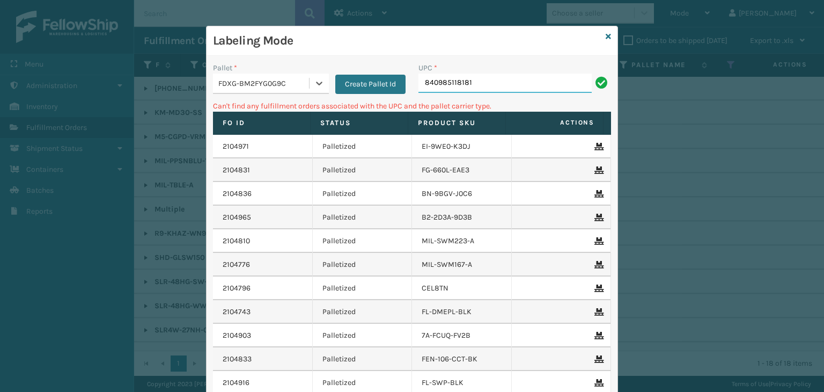
click at [502, 75] on input "840985118181" at bounding box center [505, 83] width 173 height 19
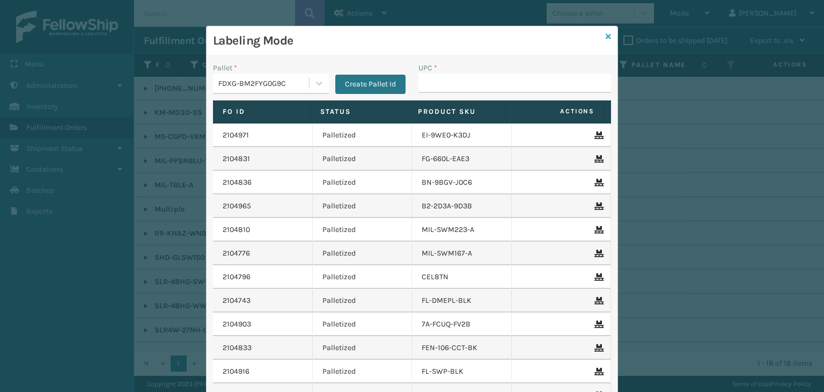
click at [606, 34] on icon at bounding box center [608, 37] width 5 height 8
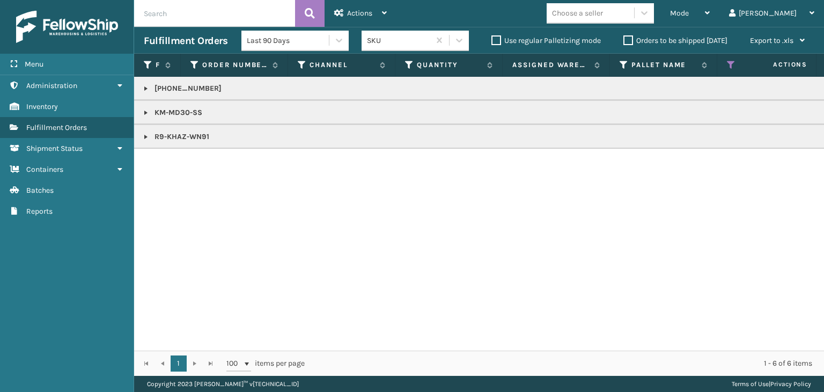
click at [152, 135] on p "R9-KHAZ-WN91" at bounding box center [827, 136] width 1366 height 11
click at [144, 113] on link at bounding box center [146, 112] width 9 height 9
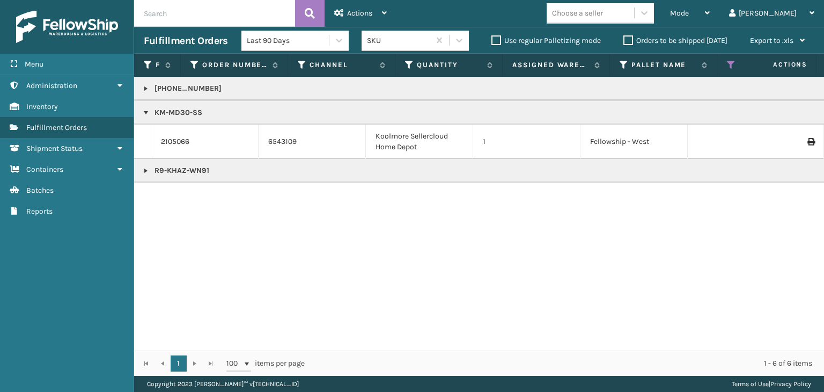
drag, startPoint x: 464, startPoint y: 342, endPoint x: 500, endPoint y: 342, distance: 36.5
click at [575, 342] on div "[PHONE_NUMBER] KM-MD30-SS 2105066 6543109 [GEOGRAPHIC_DATA] Sellercloud Home De…" at bounding box center [479, 214] width 690 height 274
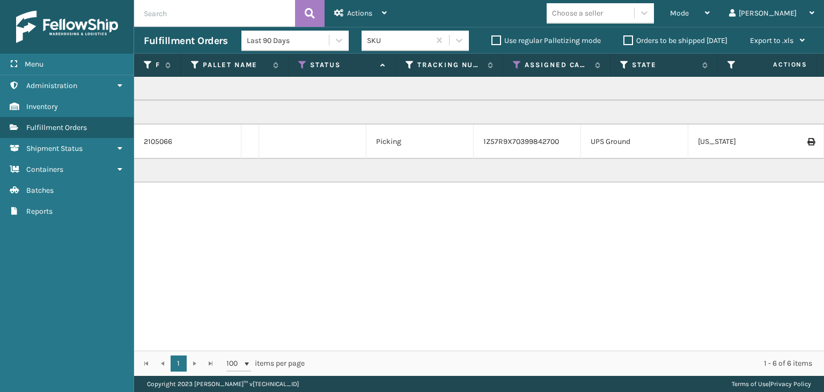
scroll to position [0, 429]
click at [709, 10] on div "Mode Regular Mode Picking Mode Labeling Mode Exit Scan Mode" at bounding box center [690, 13] width 59 height 27
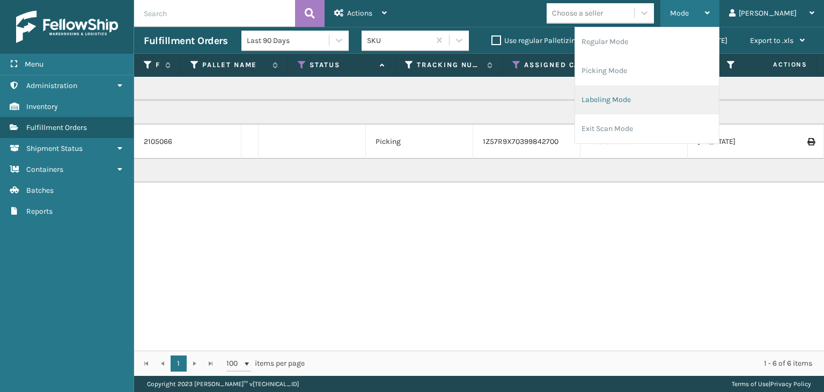
click at [677, 98] on li "Labeling Mode" at bounding box center [647, 99] width 144 height 29
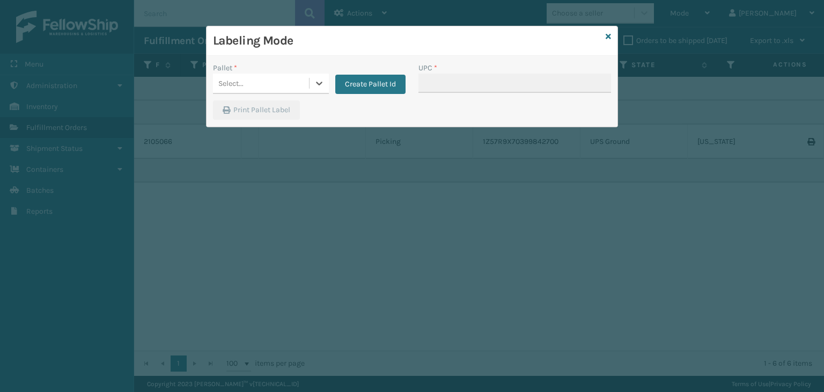
click at [281, 93] on div "Pallet * 0 results available. Select is focused ,type to refine list, press Dow…" at bounding box center [310, 81] width 206 height 38
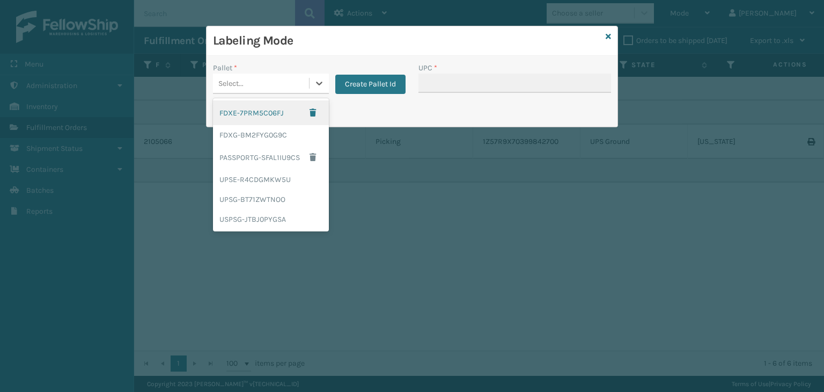
click at [280, 86] on div "Select..." at bounding box center [261, 84] width 96 height 18
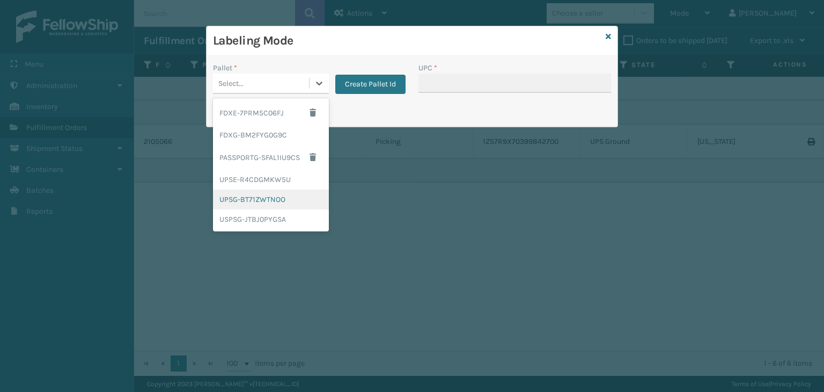
click at [285, 201] on div "UPSG-BT71ZWTNOO" at bounding box center [271, 199] width 116 height 20
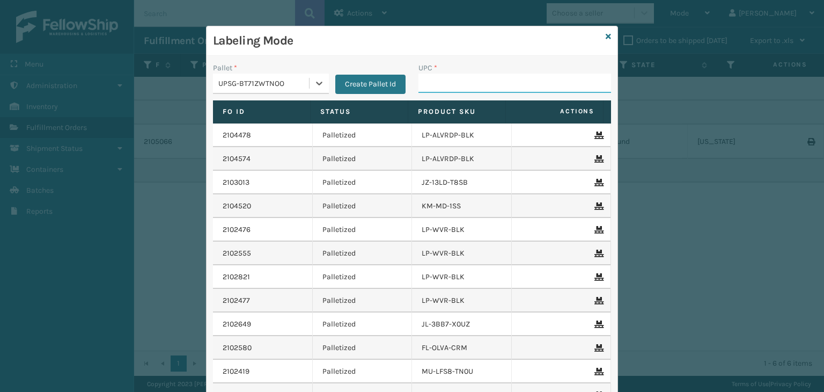
click at [450, 87] on input "UPC *" at bounding box center [515, 83] width 193 height 19
type input "8539130008072"
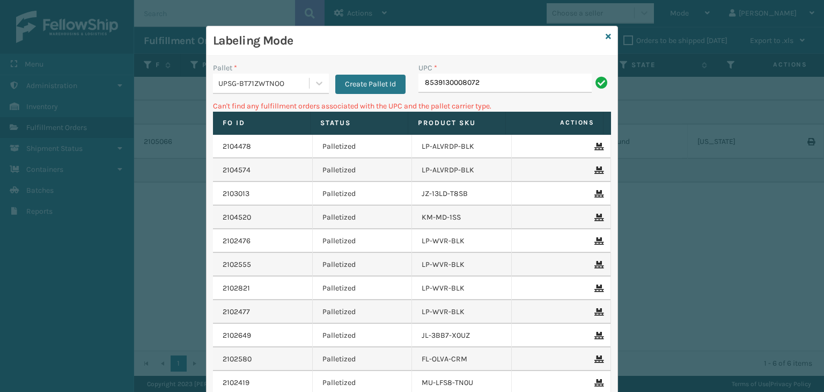
click at [258, 84] on div "UPSG-BT71ZWTNOO" at bounding box center [264, 83] width 92 height 11
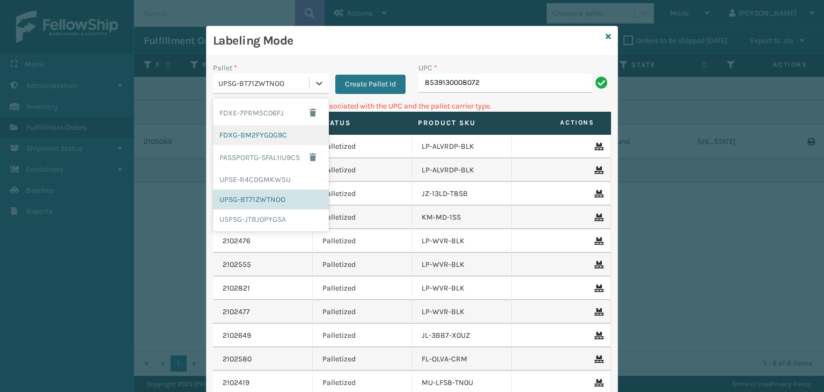
click at [253, 136] on div "FDXG-BM2FYG0G9C" at bounding box center [271, 135] width 116 height 20
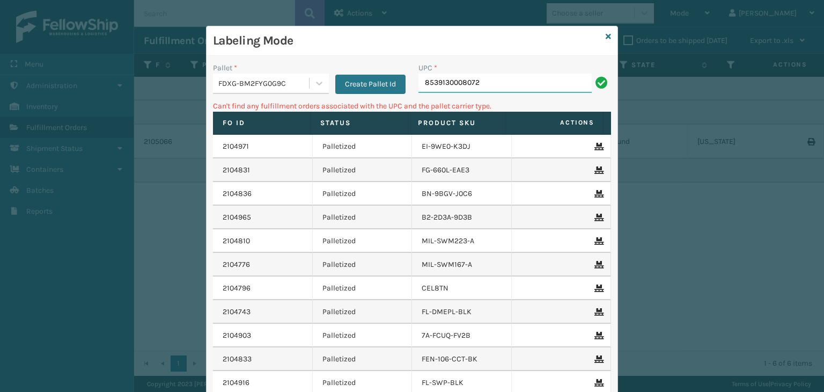
drag, startPoint x: 520, startPoint y: 92, endPoint x: 487, endPoint y: 89, distance: 32.9
click at [500, 87] on input "8539130008072" at bounding box center [505, 83] width 173 height 19
drag, startPoint x: 487, startPoint y: 89, endPoint x: 246, endPoint y: 101, distance: 241.8
click at [206, 104] on div "Labeling Mode Pallet * FDXG-BM2FYG0G9C Create Pallet Id UPC * 8539130008072 Can…" at bounding box center [412, 250] width 412 height 448
click at [450, 81] on input "8539130008072" at bounding box center [505, 83] width 173 height 19
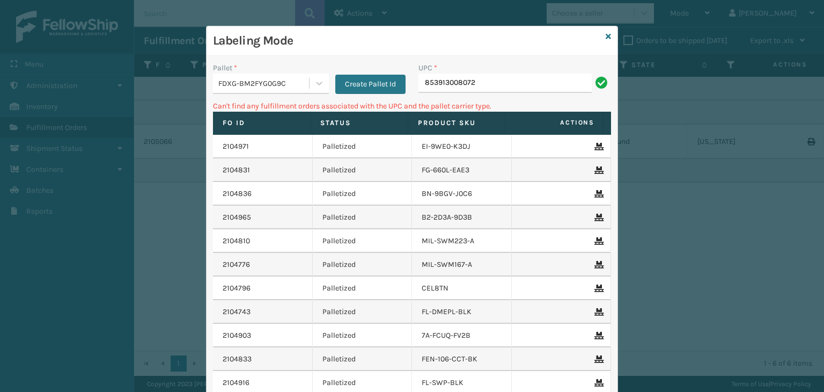
type input "853913008072"
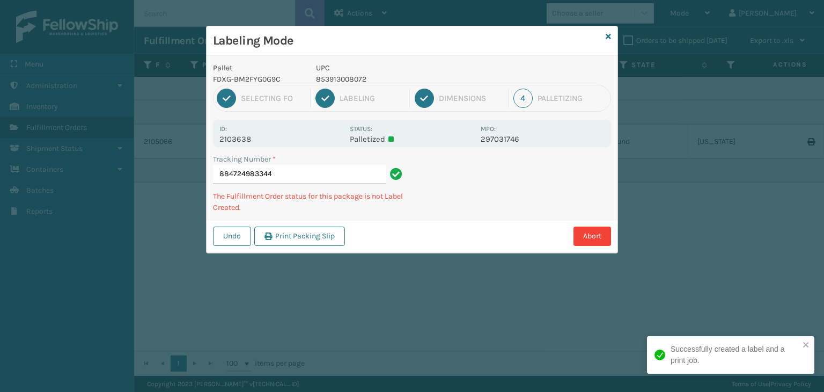
click at [347, 78] on p "853913008072" at bounding box center [395, 79] width 158 height 11
copy p "853913008072"
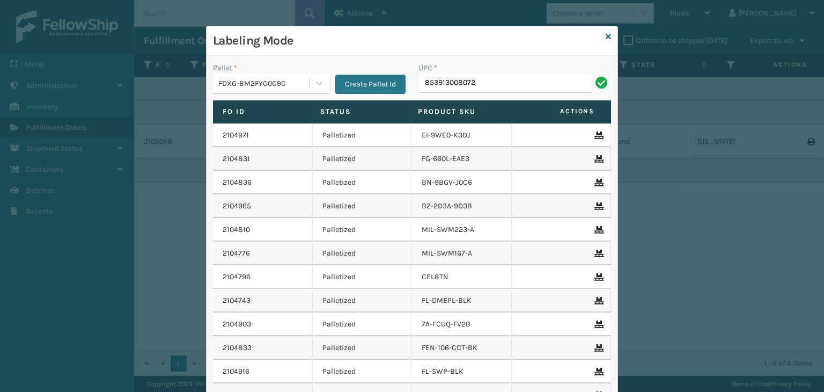
type input "853913008072"
click at [606, 37] on icon at bounding box center [608, 37] width 5 height 8
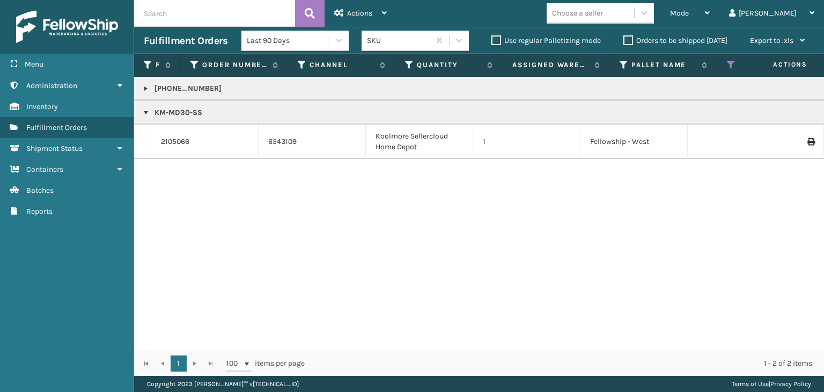
click at [148, 84] on link at bounding box center [146, 88] width 9 height 9
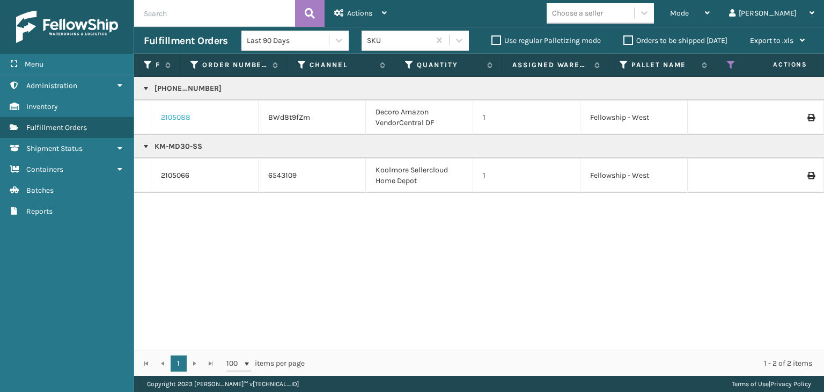
click at [173, 116] on link "2105088" at bounding box center [176, 117] width 30 height 11
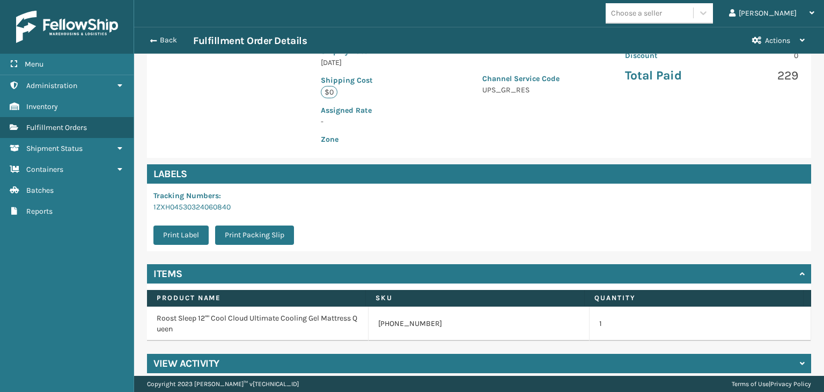
scroll to position [251, 0]
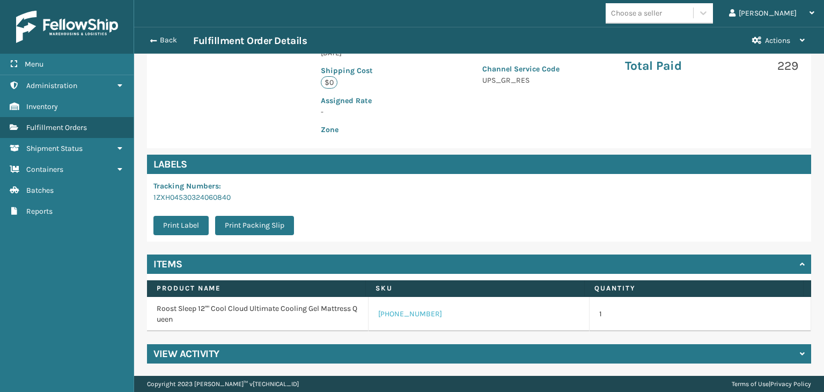
click at [386, 315] on link "[PHONE_NUMBER]" at bounding box center [410, 314] width 64 height 11
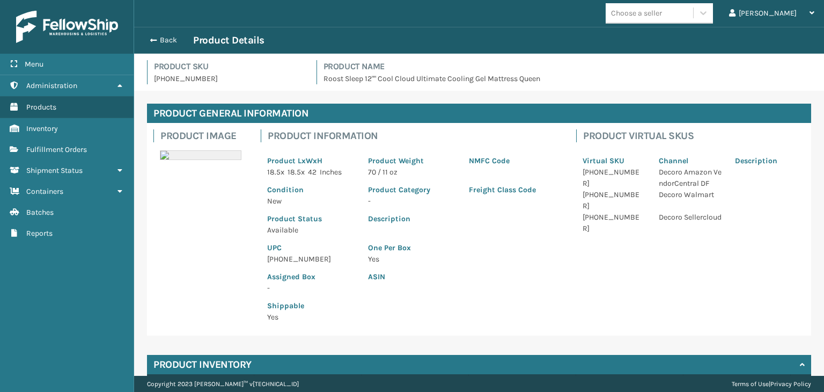
click at [295, 255] on p "[PHONE_NUMBER]" at bounding box center [311, 258] width 88 height 11
copy p "[PHONE_NUMBER]"
click at [174, 38] on button "Back" at bounding box center [168, 40] width 49 height 10
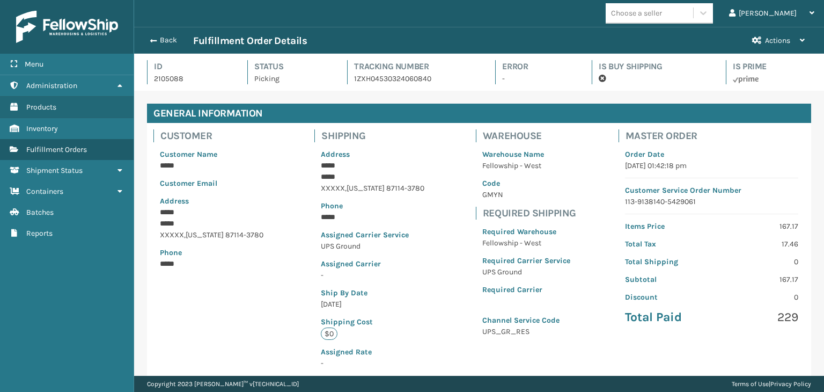
click at [173, 38] on button "Back" at bounding box center [168, 40] width 49 height 10
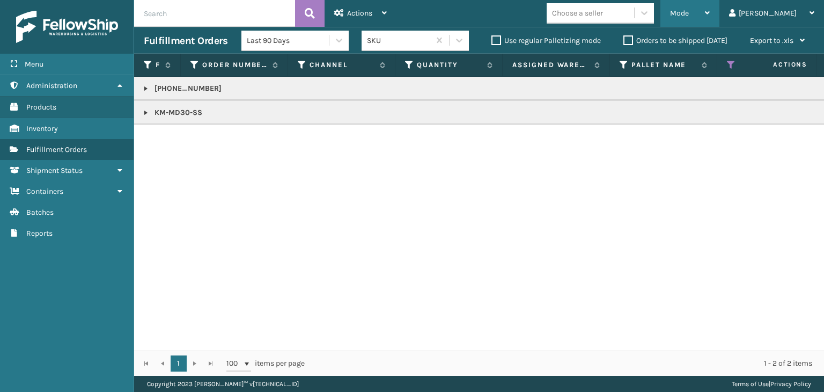
click at [689, 13] on span "Mode" at bounding box center [679, 13] width 19 height 9
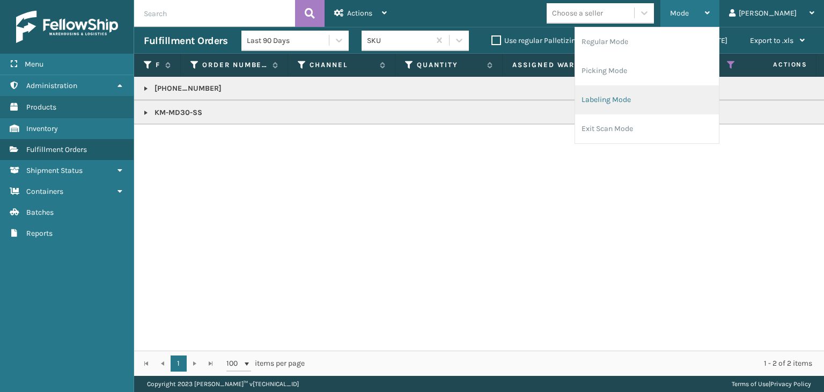
click at [679, 104] on li "Labeling Mode" at bounding box center [647, 99] width 144 height 29
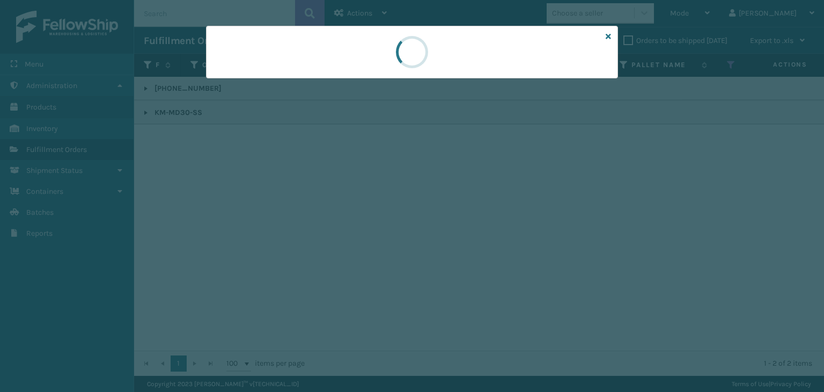
click at [251, 80] on div at bounding box center [412, 196] width 824 height 392
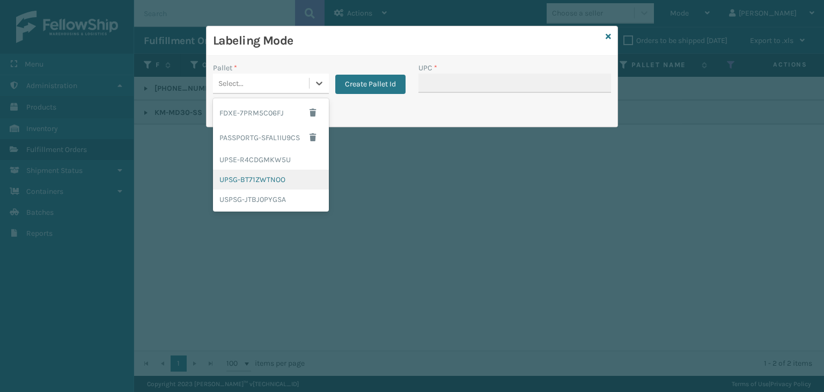
click at [260, 175] on div "UPSG-BT71ZWTNOO" at bounding box center [271, 180] width 116 height 20
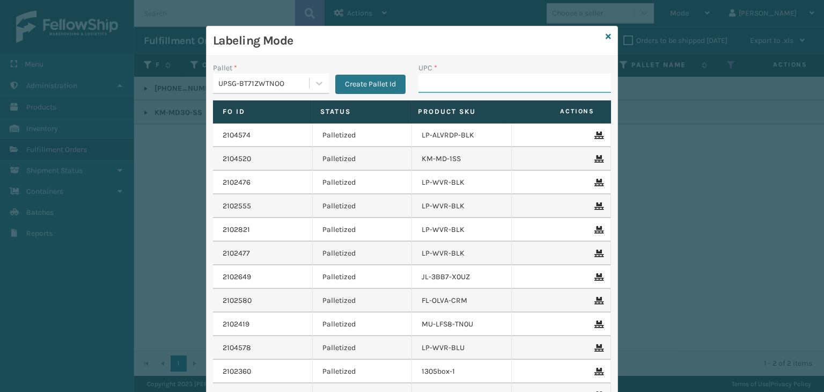
click at [432, 78] on input "UPC *" at bounding box center [515, 83] width 193 height 19
paste input "[PHONE_NUMBER]"
type input "[PHONE_NUMBER]"
type input "KM-MD30-SS"
click at [606, 35] on icon at bounding box center [608, 37] width 5 height 8
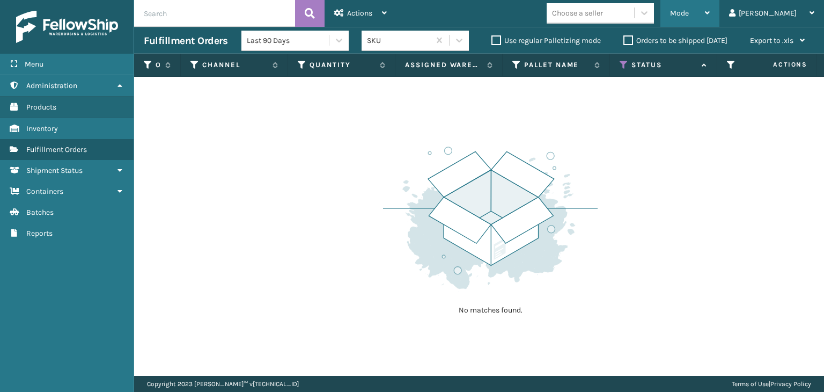
click at [710, 6] on div "Mode" at bounding box center [690, 13] width 40 height 27
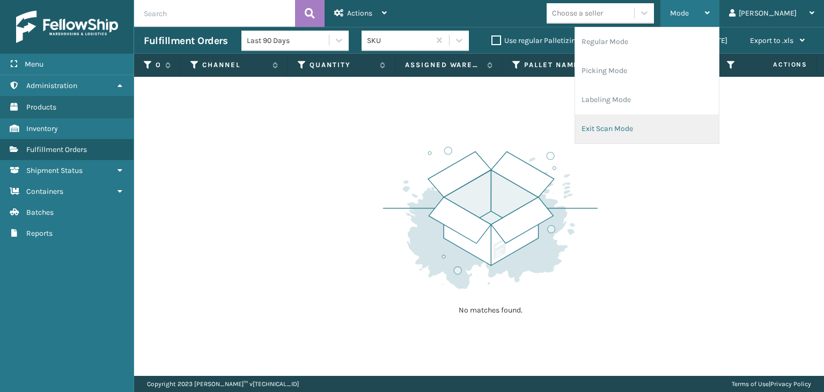
click at [719, 128] on li "Exit Scan Mode" at bounding box center [647, 128] width 144 height 29
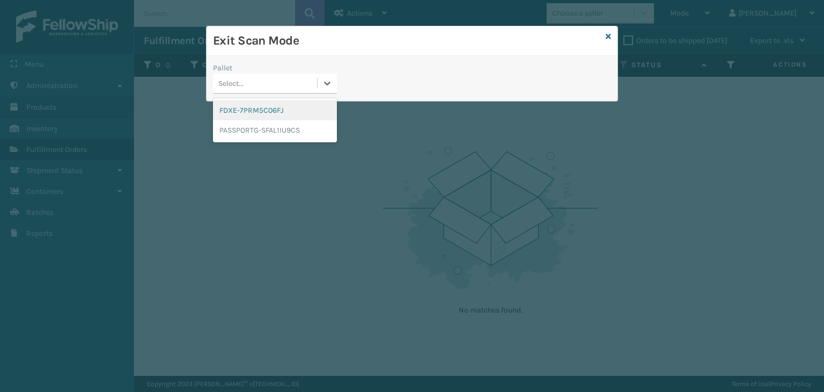
click at [294, 81] on div "Select..." at bounding box center [265, 84] width 104 height 18
click at [276, 116] on div "FDXE-7PRM5C06FJ" at bounding box center [275, 110] width 124 height 20
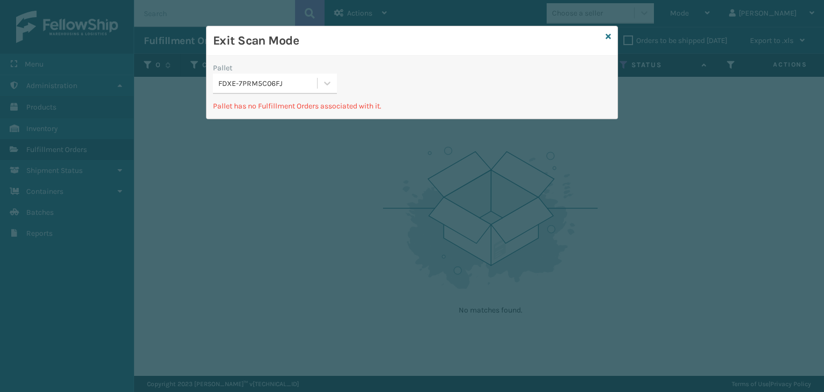
click at [294, 82] on div "FDXE-7PRM5C06FJ" at bounding box center [268, 83] width 100 height 11
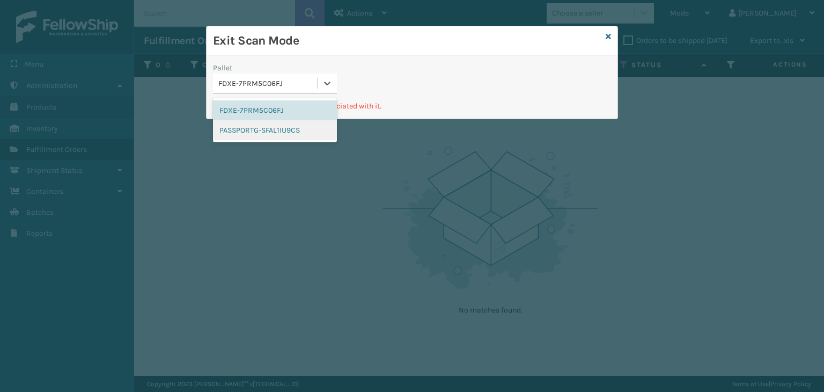
drag, startPoint x: 274, startPoint y: 130, endPoint x: 363, endPoint y: 101, distance: 93.7
click at [275, 129] on div "PASSPORTG-SFAL1IU9CS" at bounding box center [275, 130] width 124 height 20
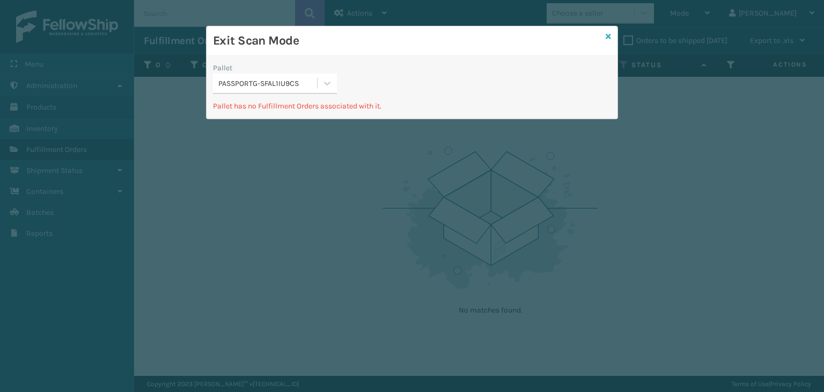
click at [610, 38] on icon at bounding box center [608, 37] width 5 height 8
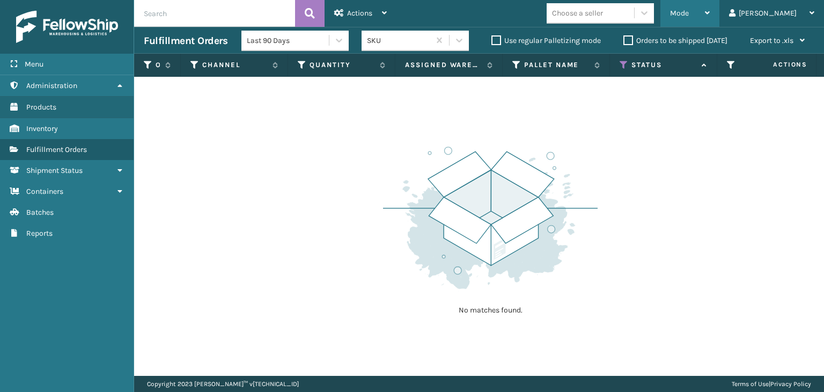
click at [710, 23] on div "Mode" at bounding box center [690, 13] width 40 height 27
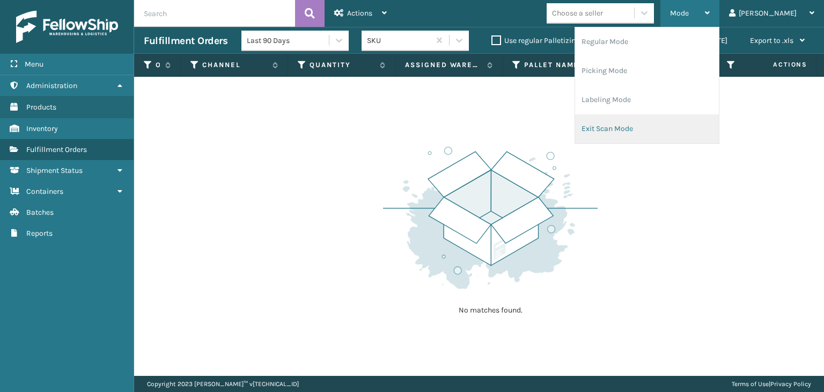
click at [674, 131] on li "Exit Scan Mode" at bounding box center [647, 128] width 144 height 29
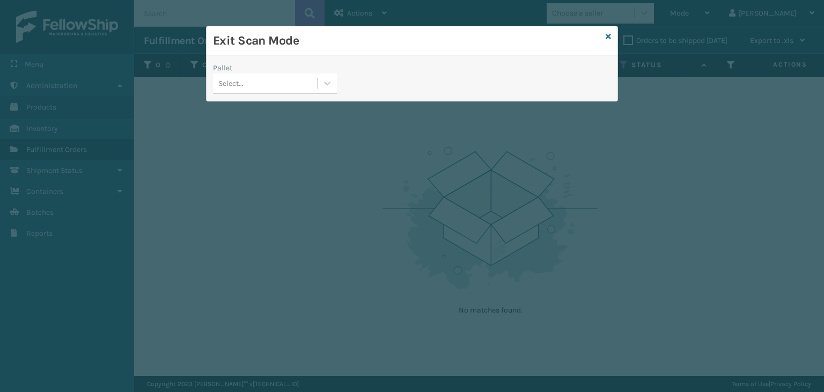
click at [254, 81] on div "Select..." at bounding box center [265, 84] width 104 height 18
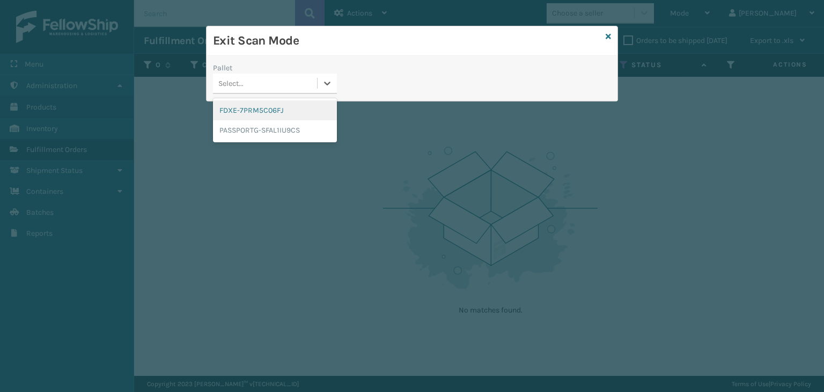
click at [260, 107] on div "FDXE-7PRM5C06FJ" at bounding box center [275, 110] width 124 height 20
